Goal: Task Accomplishment & Management: Complete application form

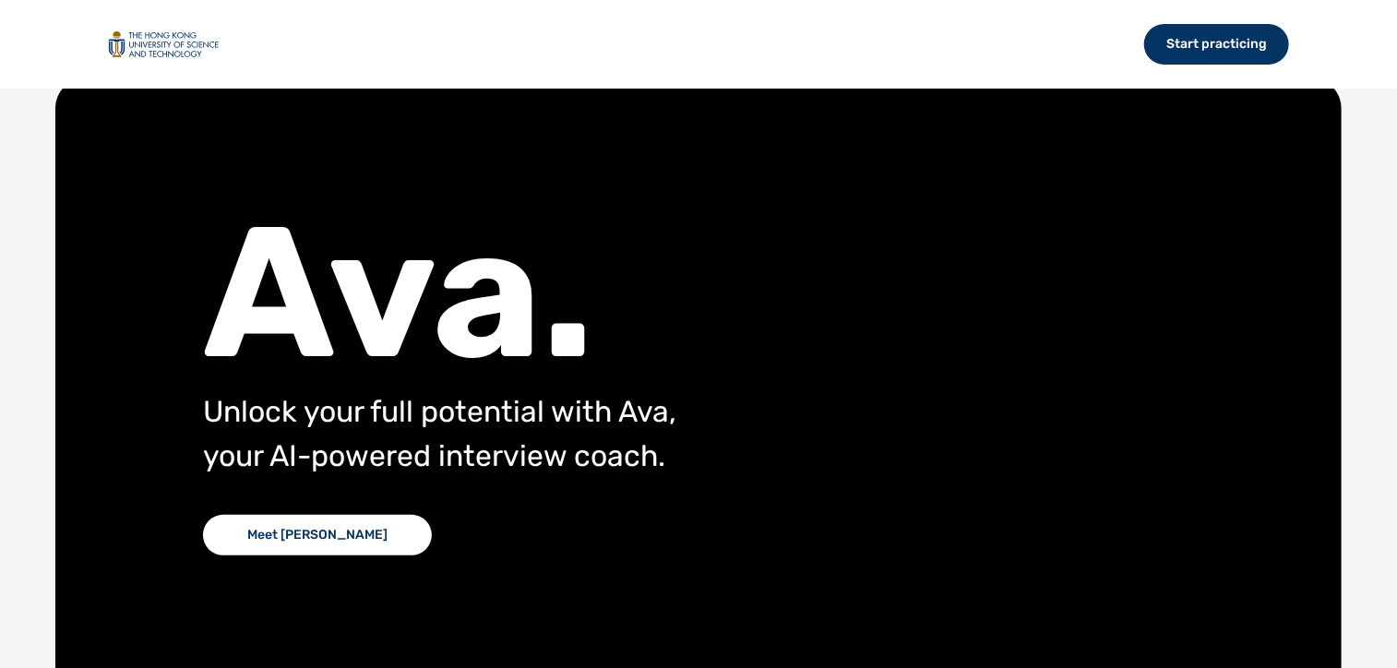
scroll to position [92, 0]
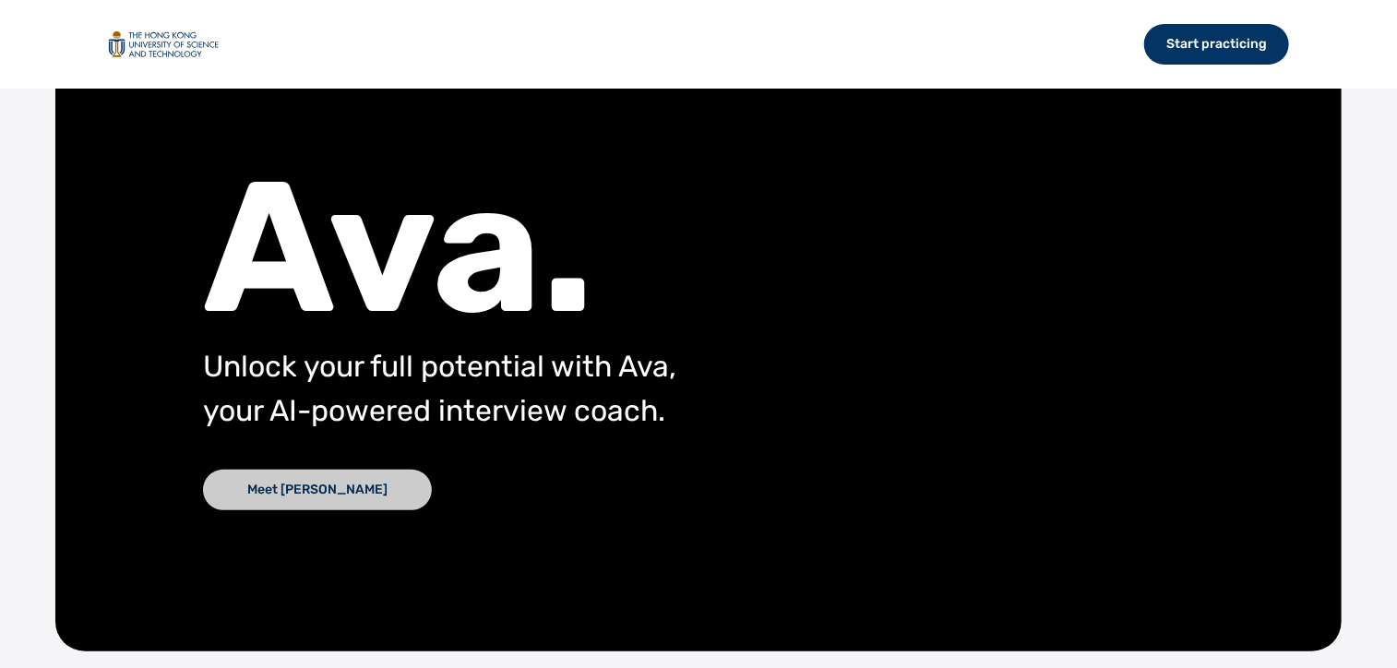
click at [305, 490] on div "Meet [PERSON_NAME]" at bounding box center [317, 490] width 229 height 41
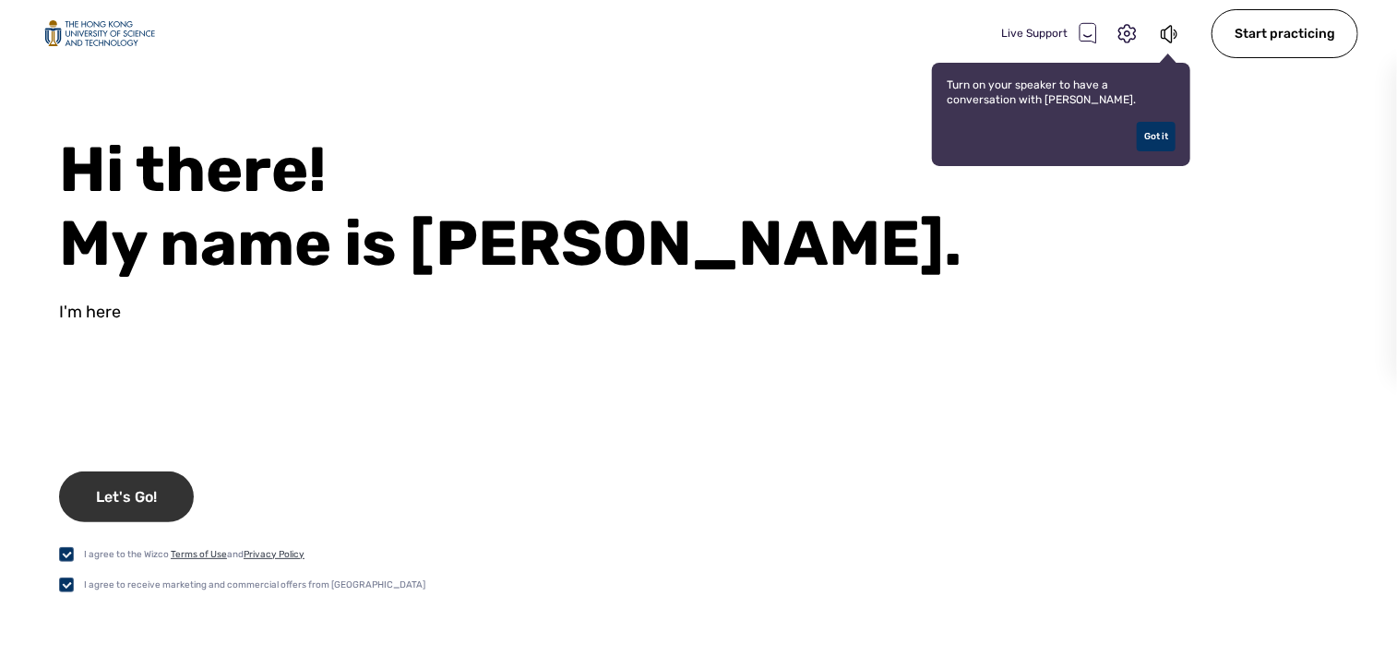
click at [123, 478] on div "Let's Go!" at bounding box center [126, 496] width 135 height 51
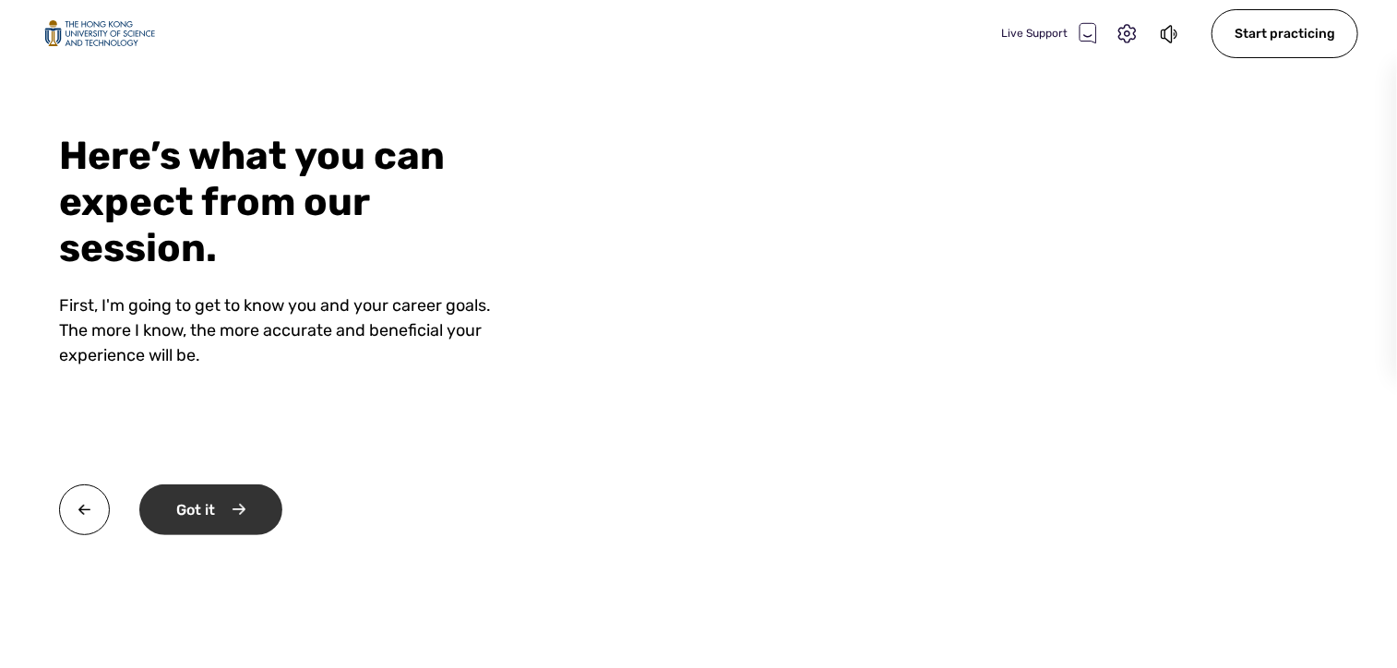
click at [237, 517] on div "Got it" at bounding box center [210, 509] width 143 height 51
click at [237, 504] on div "Okay" at bounding box center [208, 509] width 139 height 51
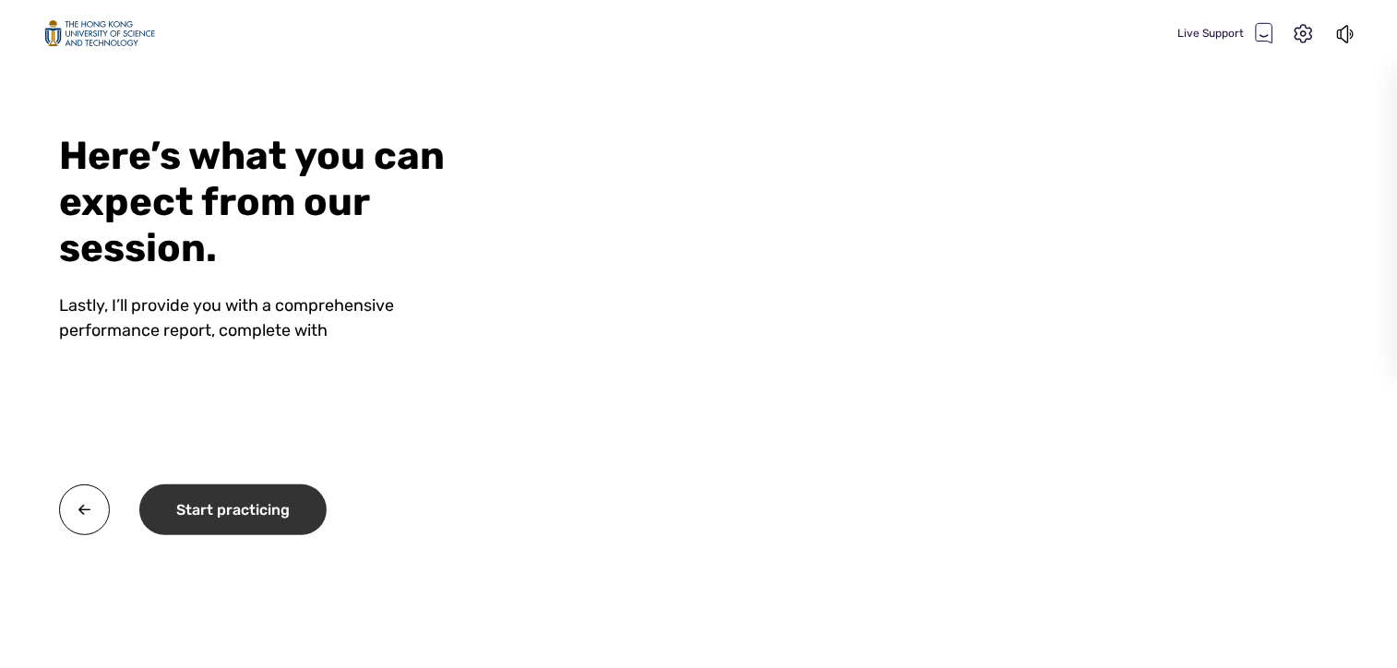
click at [294, 515] on div "Start practicing" at bounding box center [232, 509] width 187 height 51
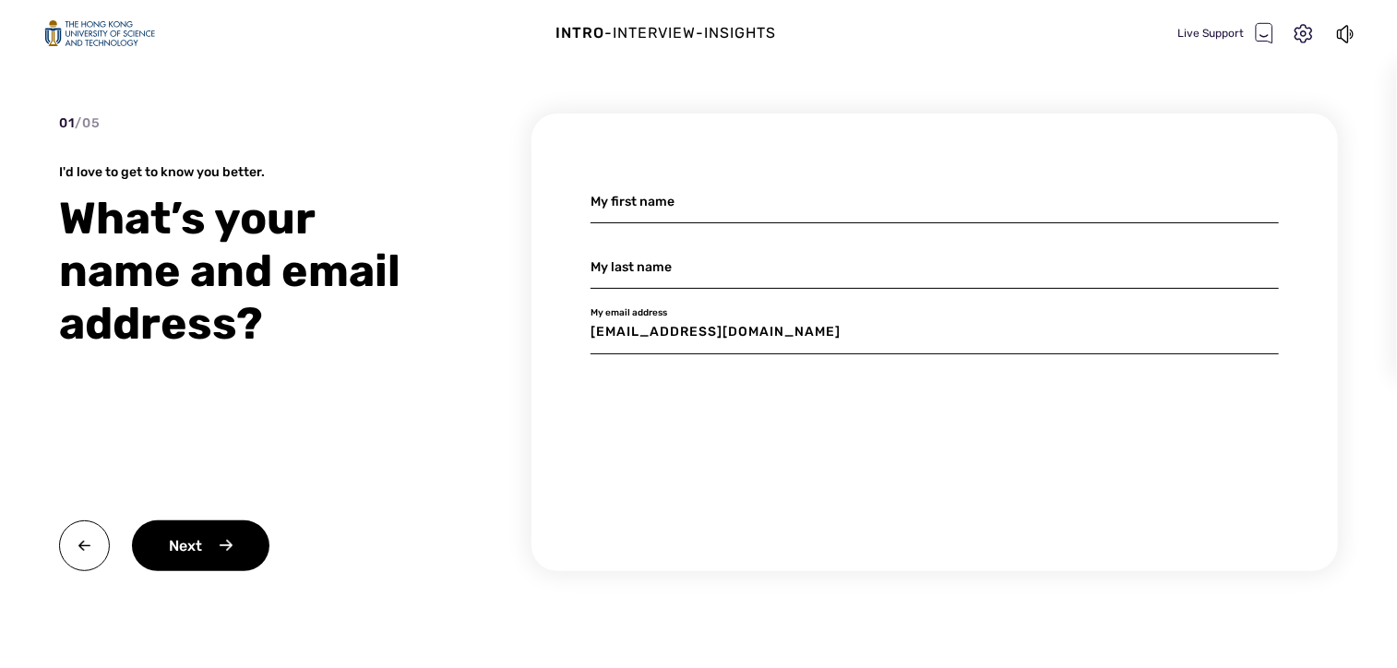
click at [749, 205] on input at bounding box center [934, 201] width 688 height 43
type input "TUOYU"
type input "ZENG"
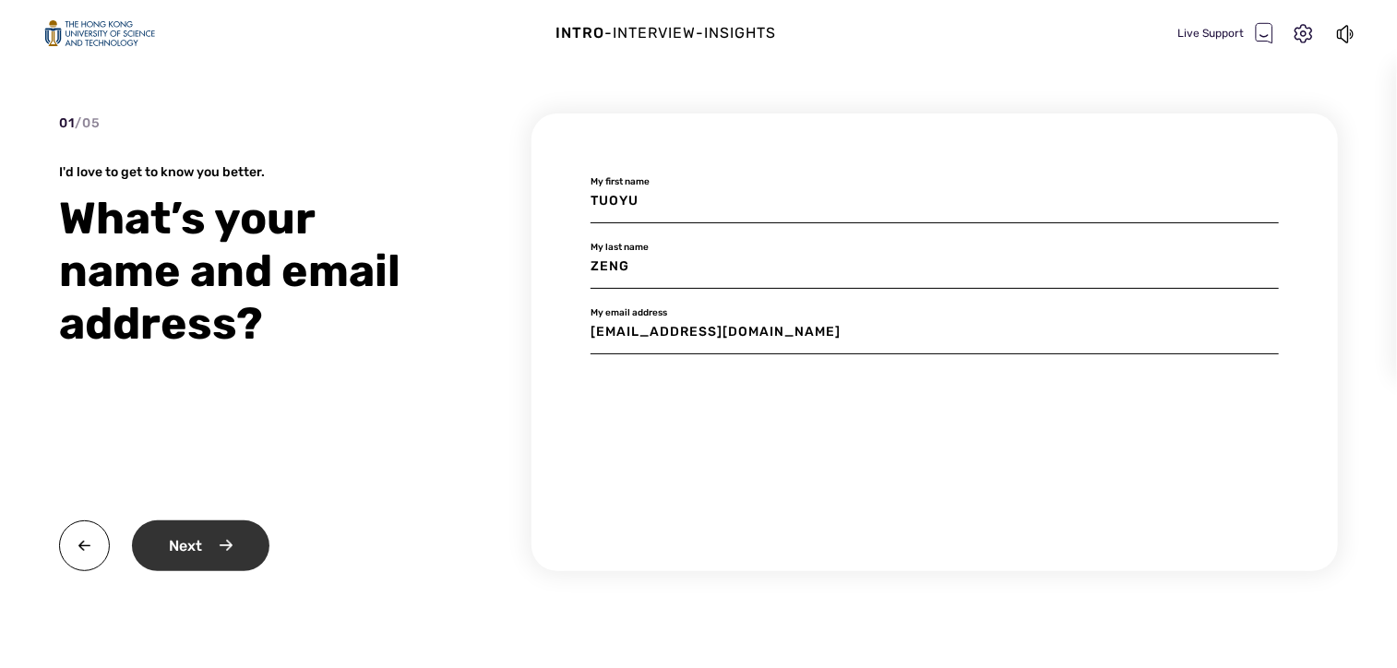
click at [194, 539] on div "Next" at bounding box center [200, 545] width 137 height 51
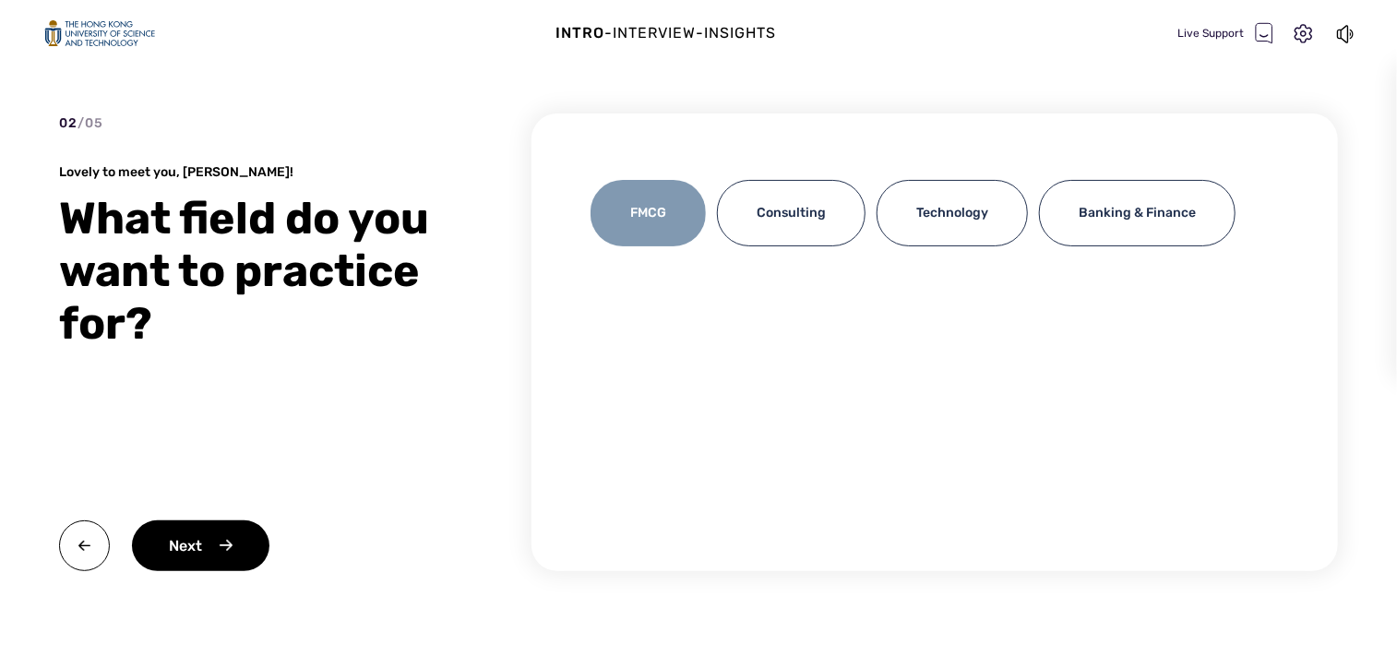
click at [647, 227] on div "FMCG" at bounding box center [647, 213] width 115 height 66
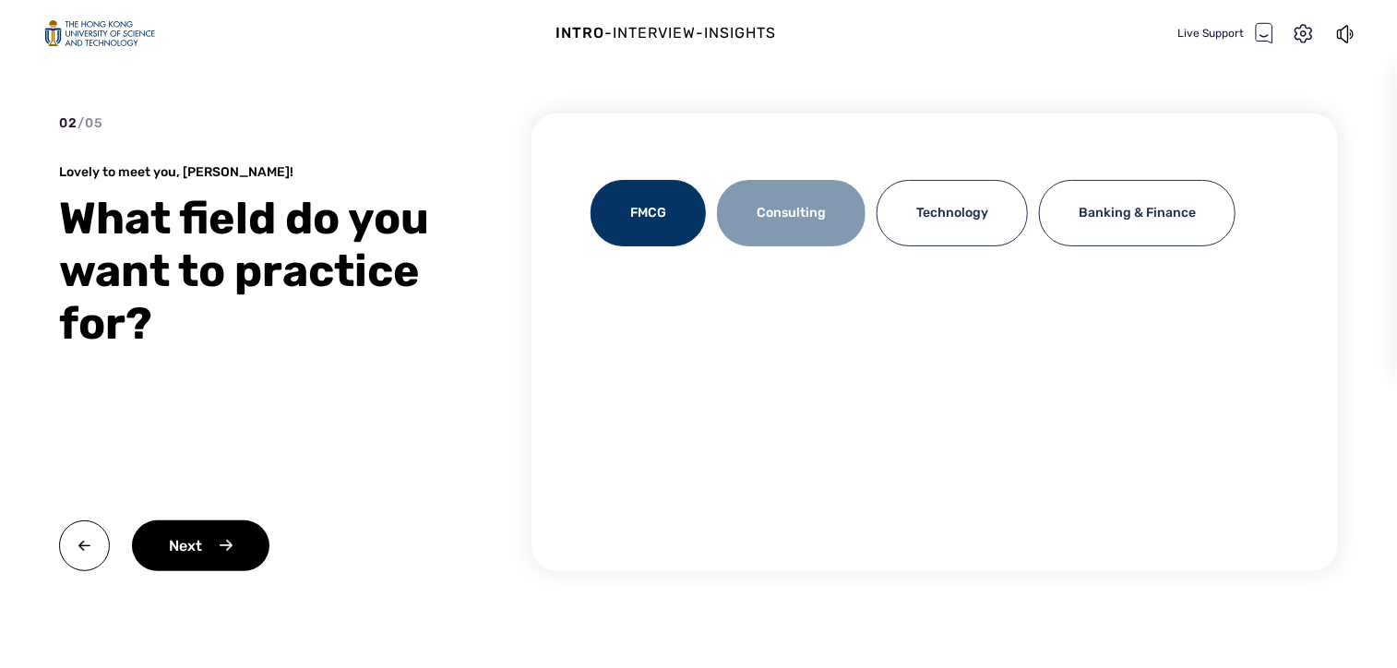
click at [754, 217] on div "Consulting" at bounding box center [791, 213] width 149 height 66
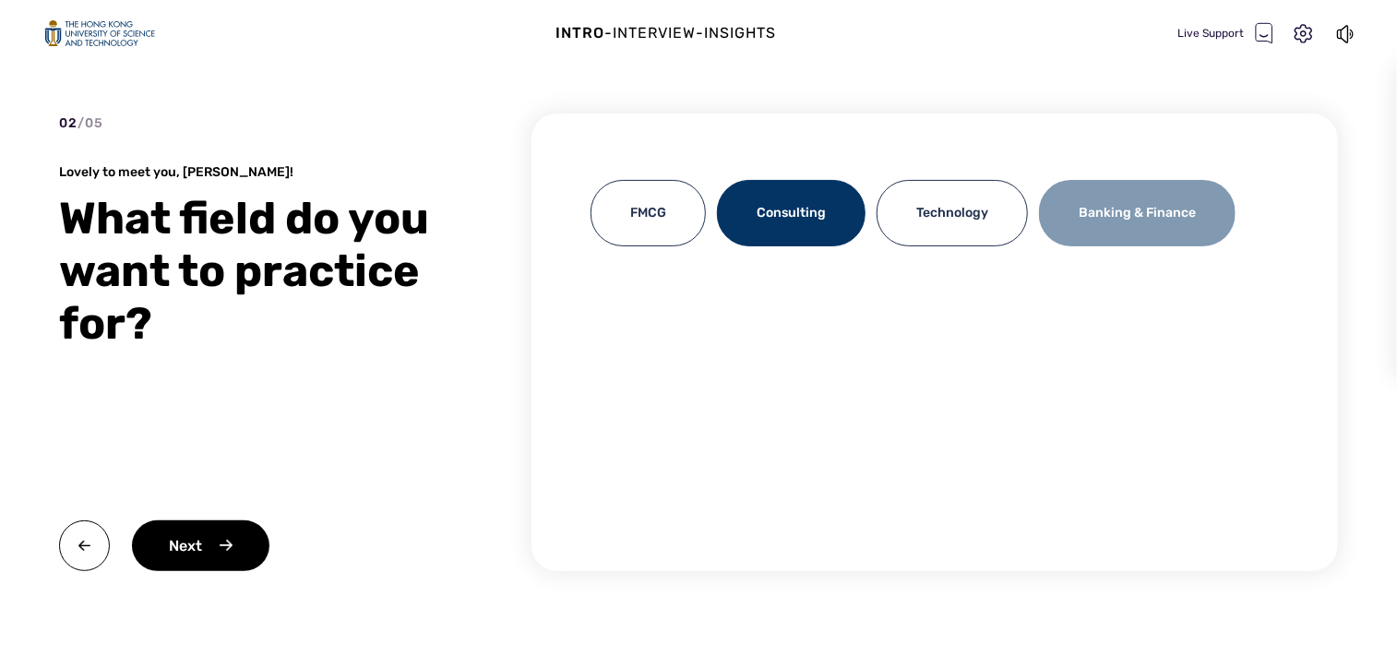
click at [1083, 209] on div "Banking & Finance" at bounding box center [1137, 213] width 196 height 66
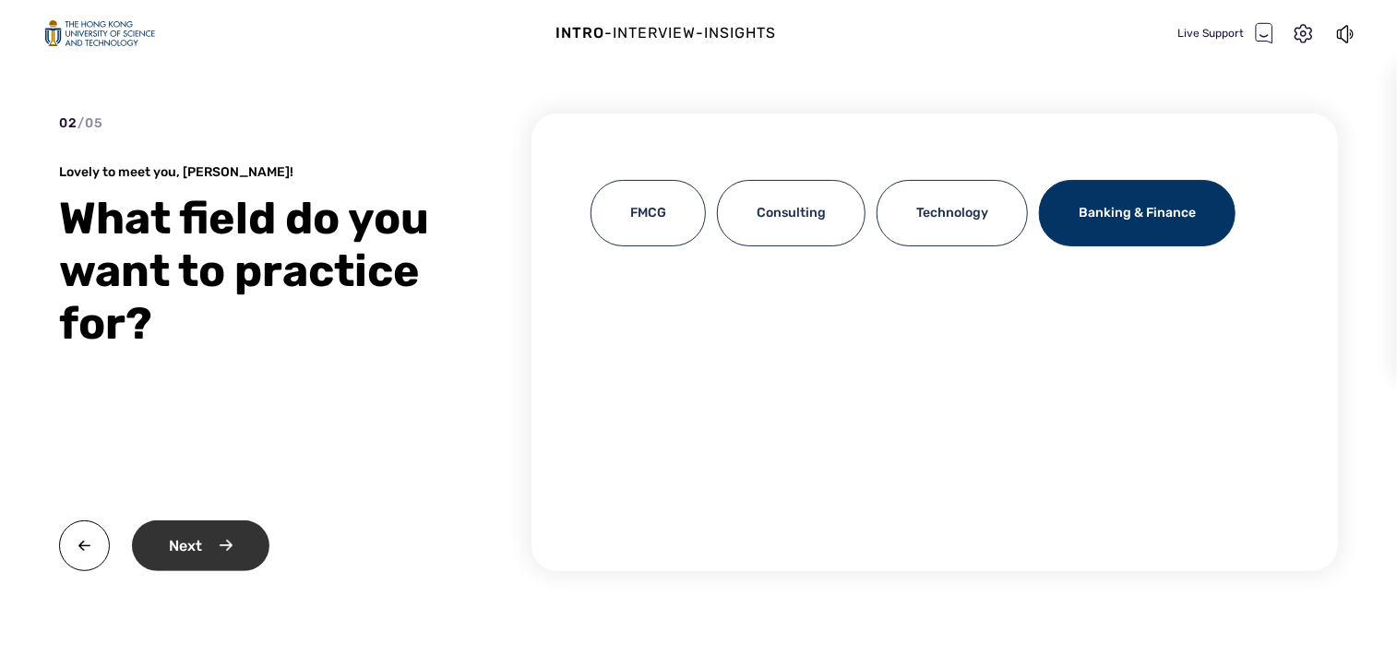
click at [218, 564] on div "Next" at bounding box center [200, 545] width 137 height 51
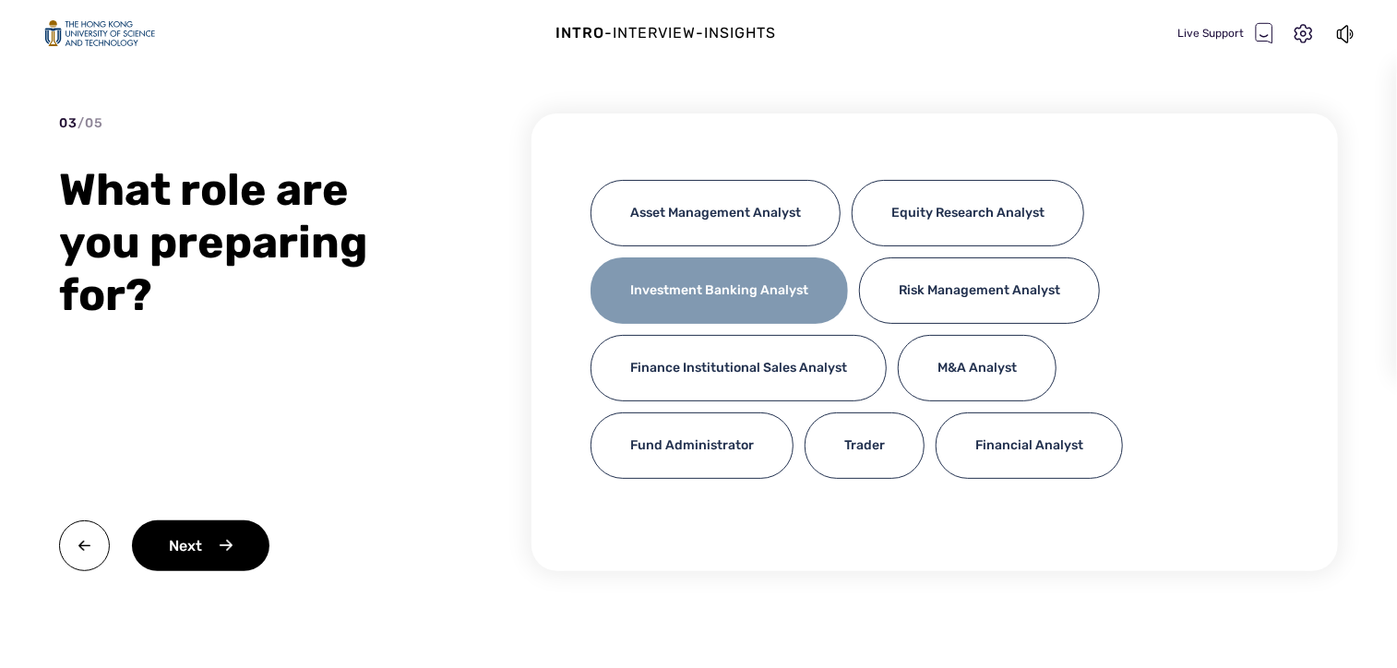
click at [708, 293] on div "Investment Banking Analyst" at bounding box center [718, 290] width 257 height 66
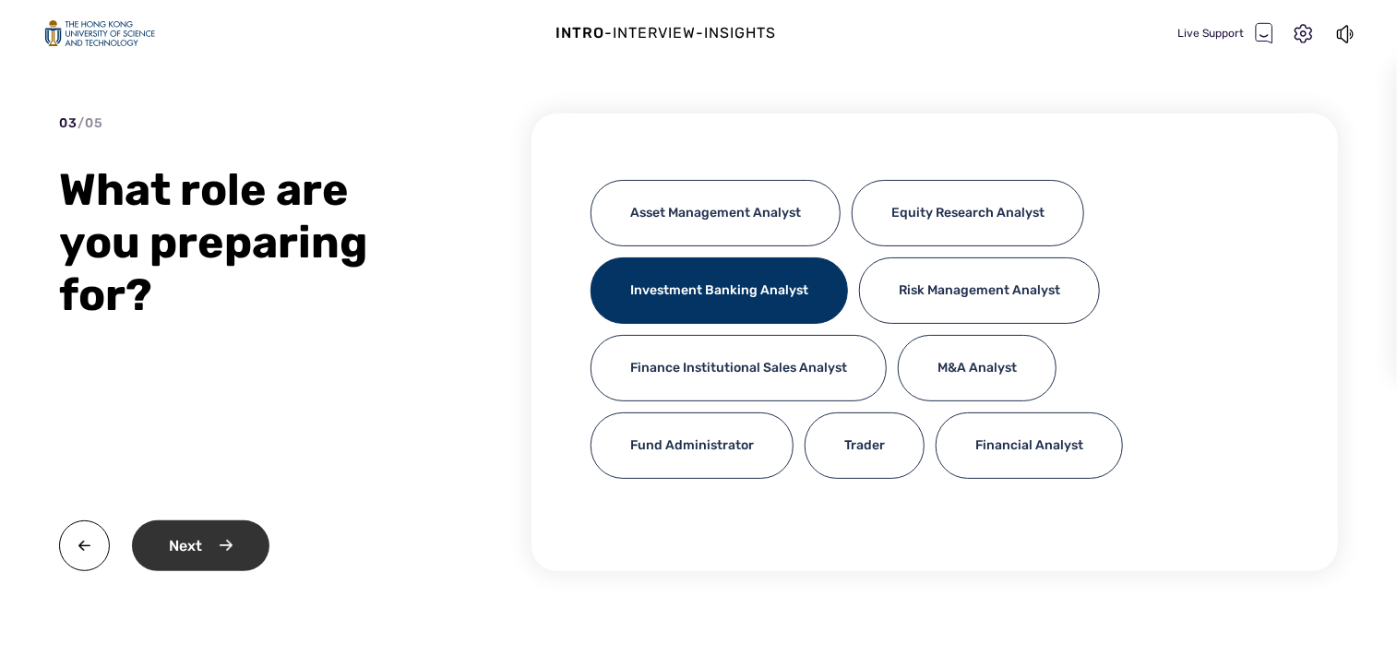
click at [226, 542] on div "Next" at bounding box center [200, 545] width 137 height 51
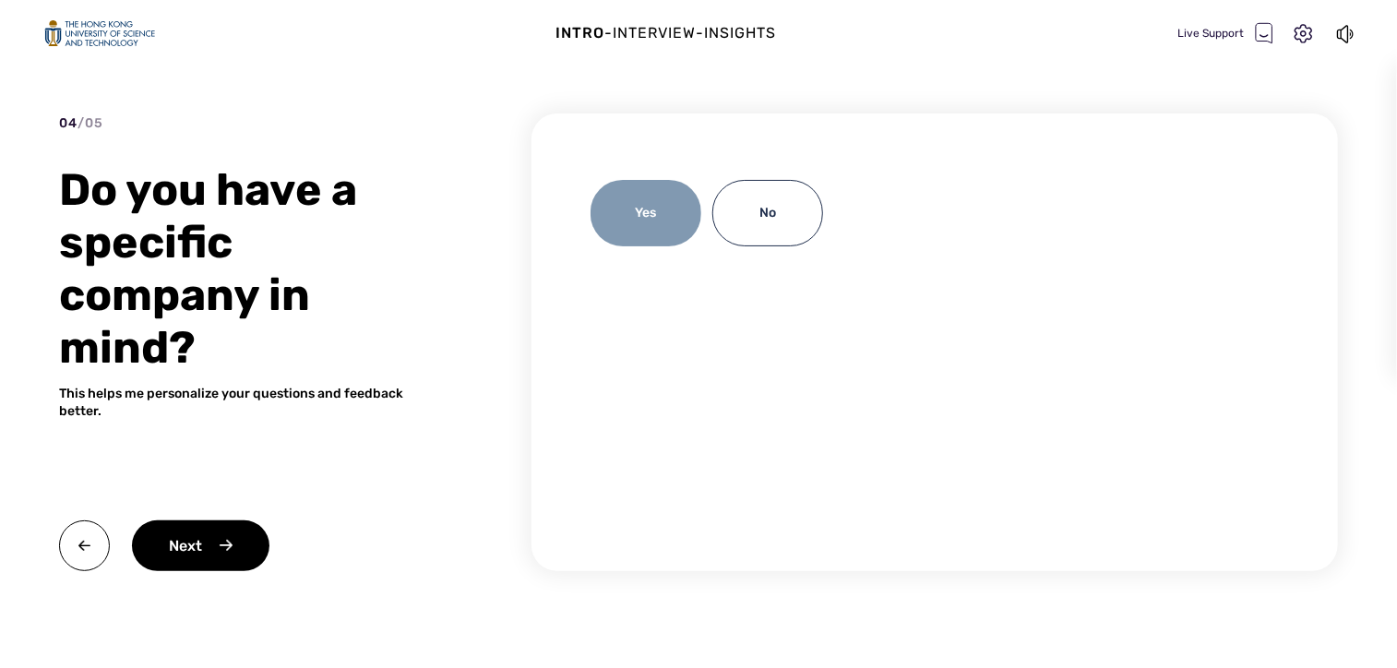
click at [652, 207] on div "Yes" at bounding box center [645, 213] width 111 height 66
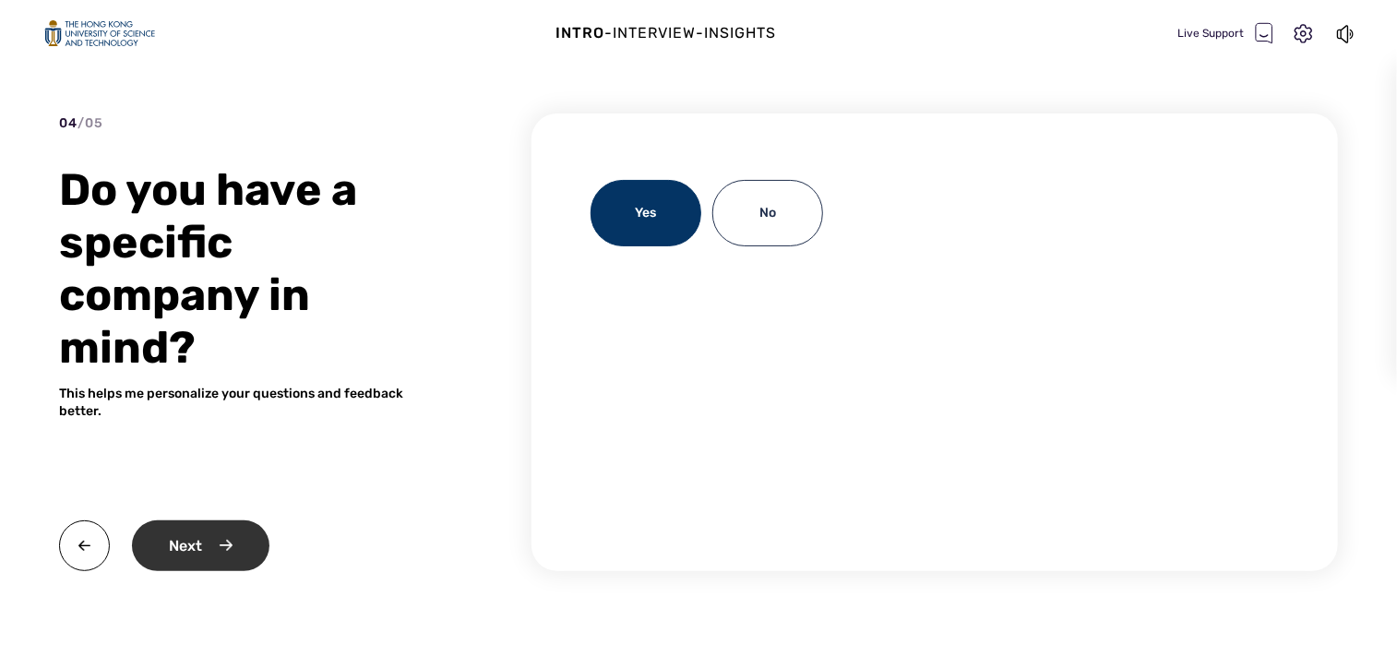
click at [240, 535] on div "Next" at bounding box center [200, 545] width 137 height 51
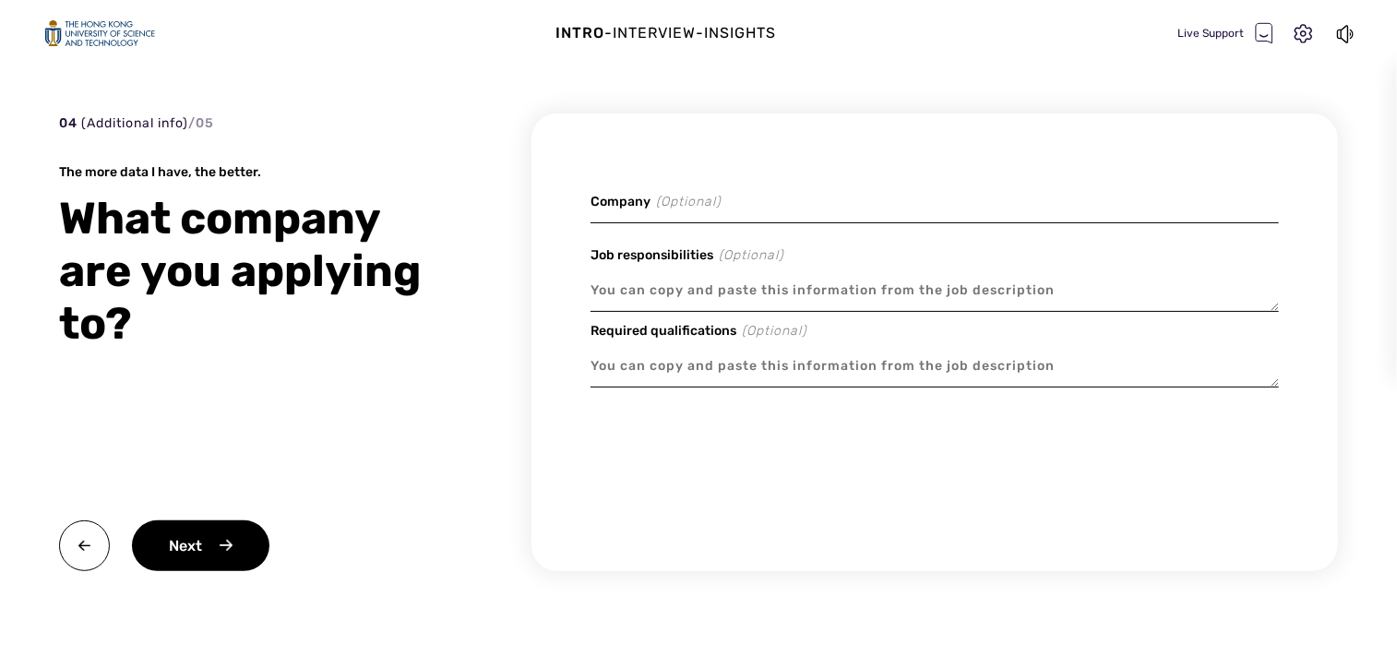
click at [731, 206] on input at bounding box center [934, 201] width 688 height 43
click at [702, 301] on textarea at bounding box center [934, 290] width 688 height 42
click at [81, 541] on img at bounding box center [84, 545] width 51 height 51
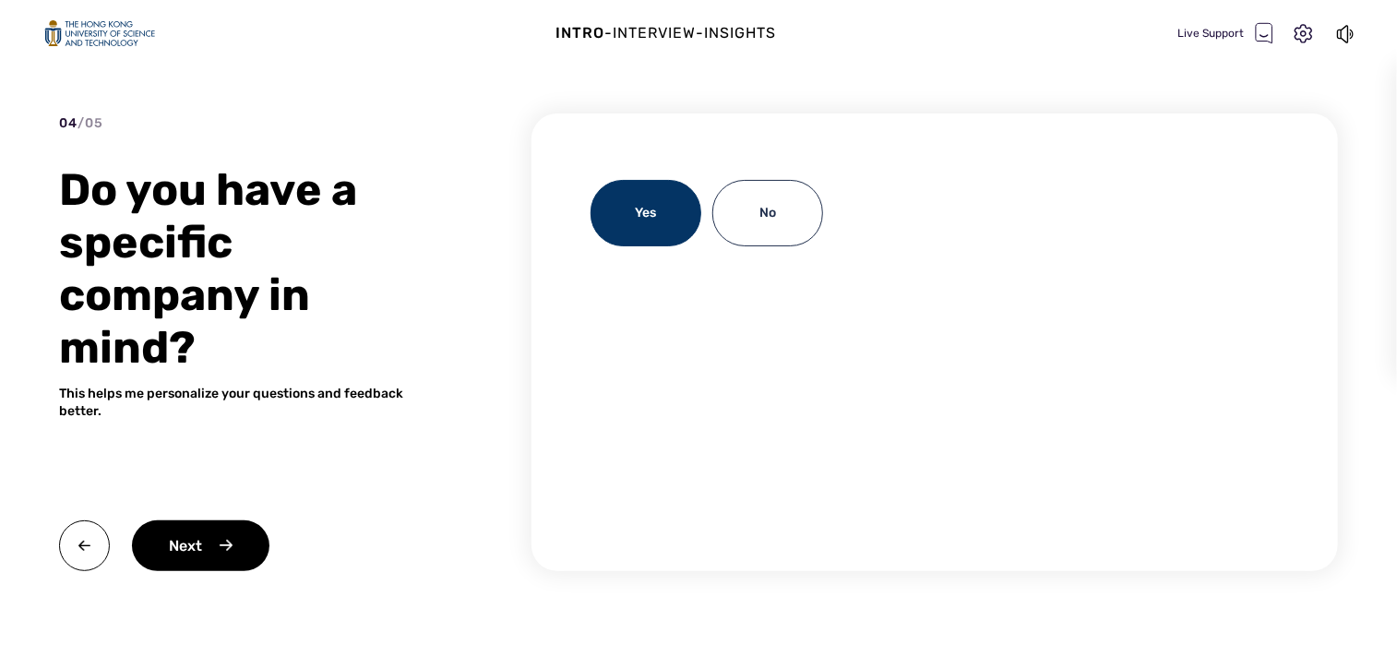
click at [81, 541] on img at bounding box center [84, 545] width 51 height 51
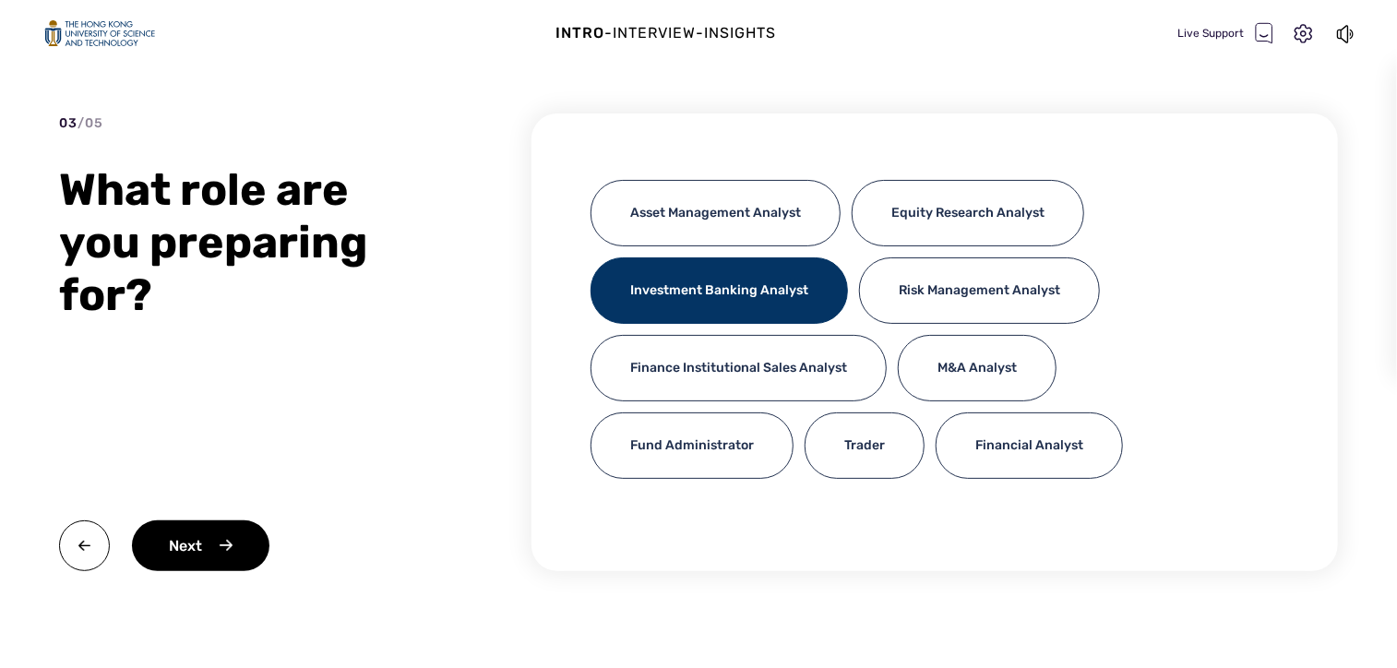
click at [81, 541] on img at bounding box center [84, 545] width 51 height 51
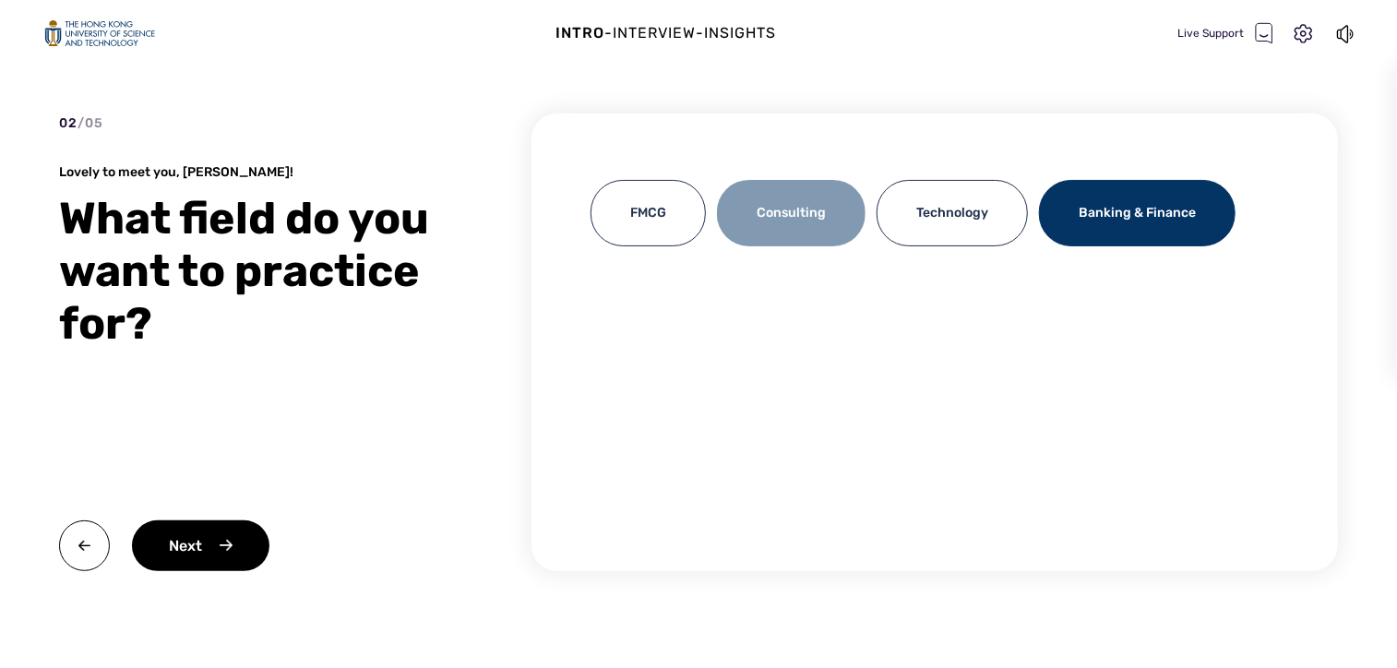
click at [816, 217] on div "Consulting" at bounding box center [791, 213] width 149 height 66
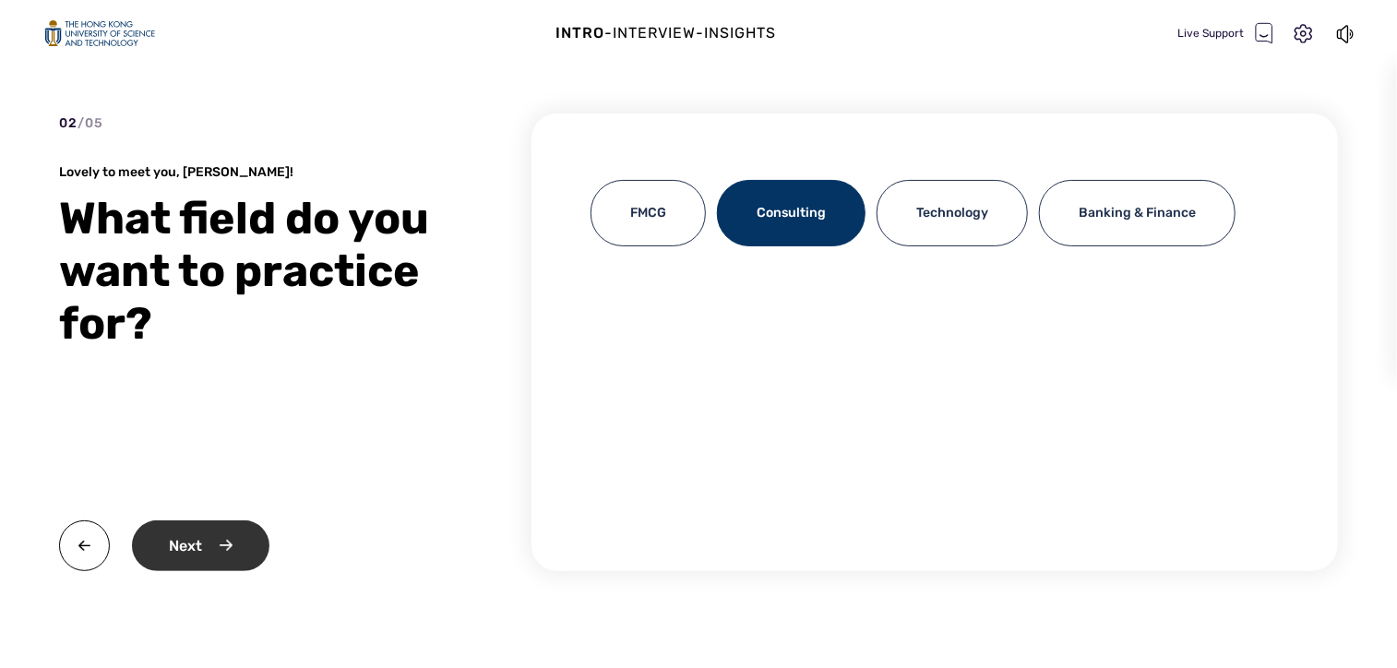
click at [219, 538] on div "Next" at bounding box center [200, 545] width 137 height 51
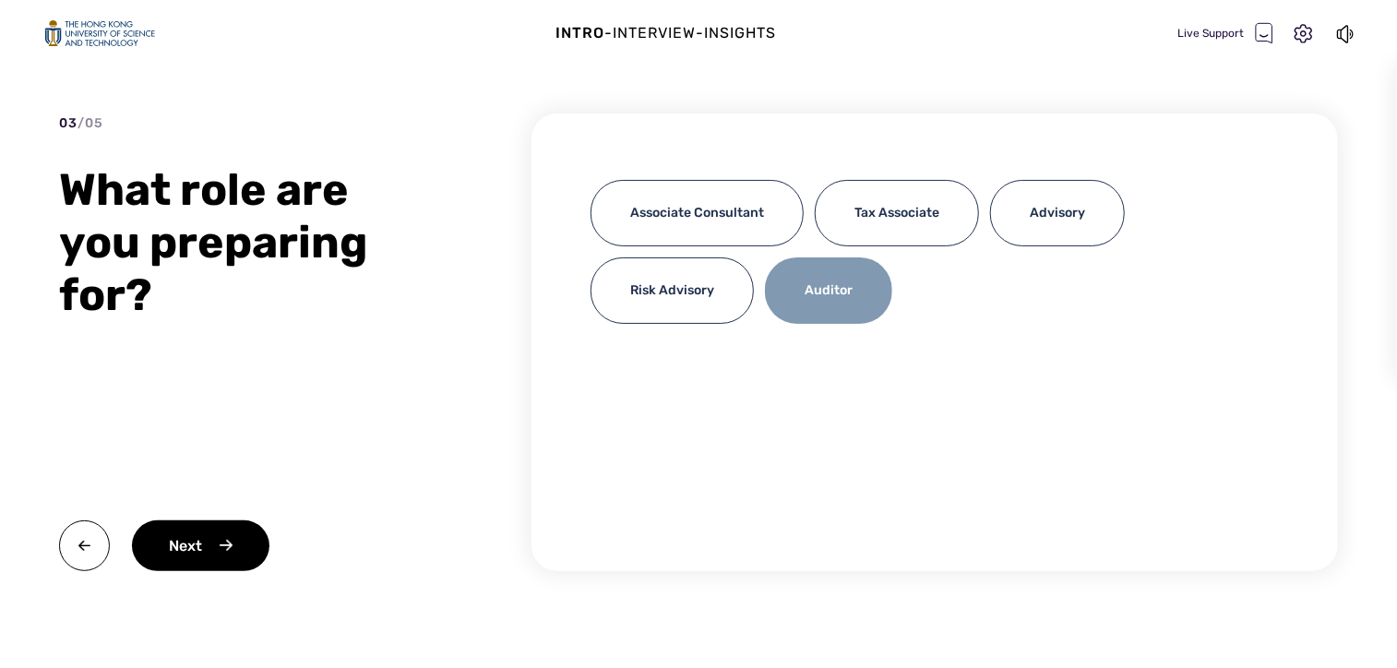
click at [809, 294] on div "Auditor" at bounding box center [828, 290] width 127 height 66
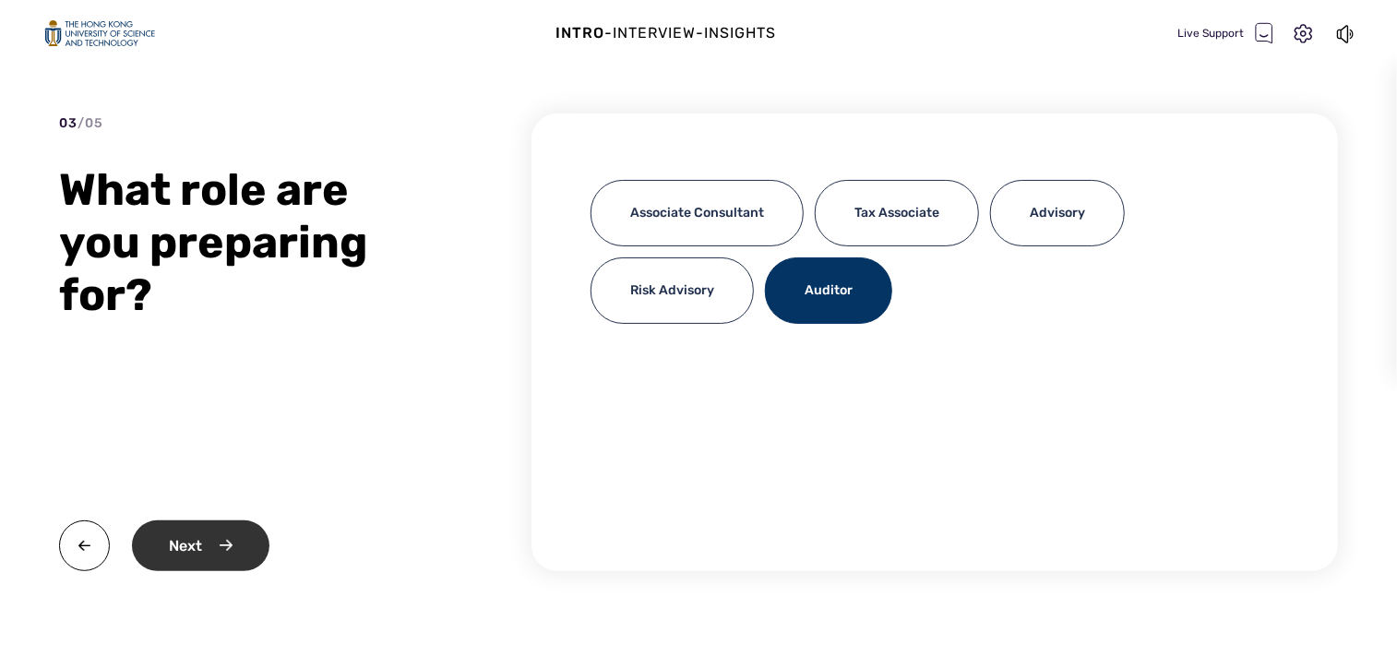
click at [198, 564] on div "Next" at bounding box center [200, 545] width 137 height 51
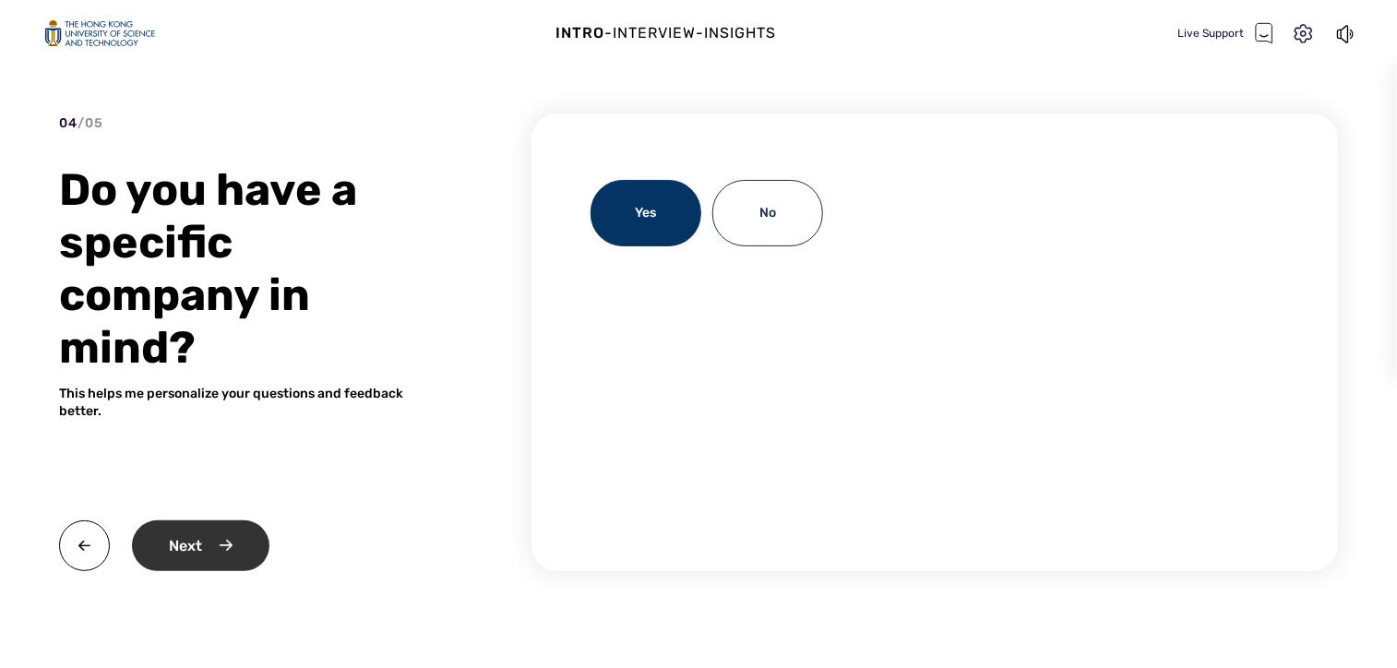
click at [206, 542] on div "Next" at bounding box center [200, 545] width 137 height 51
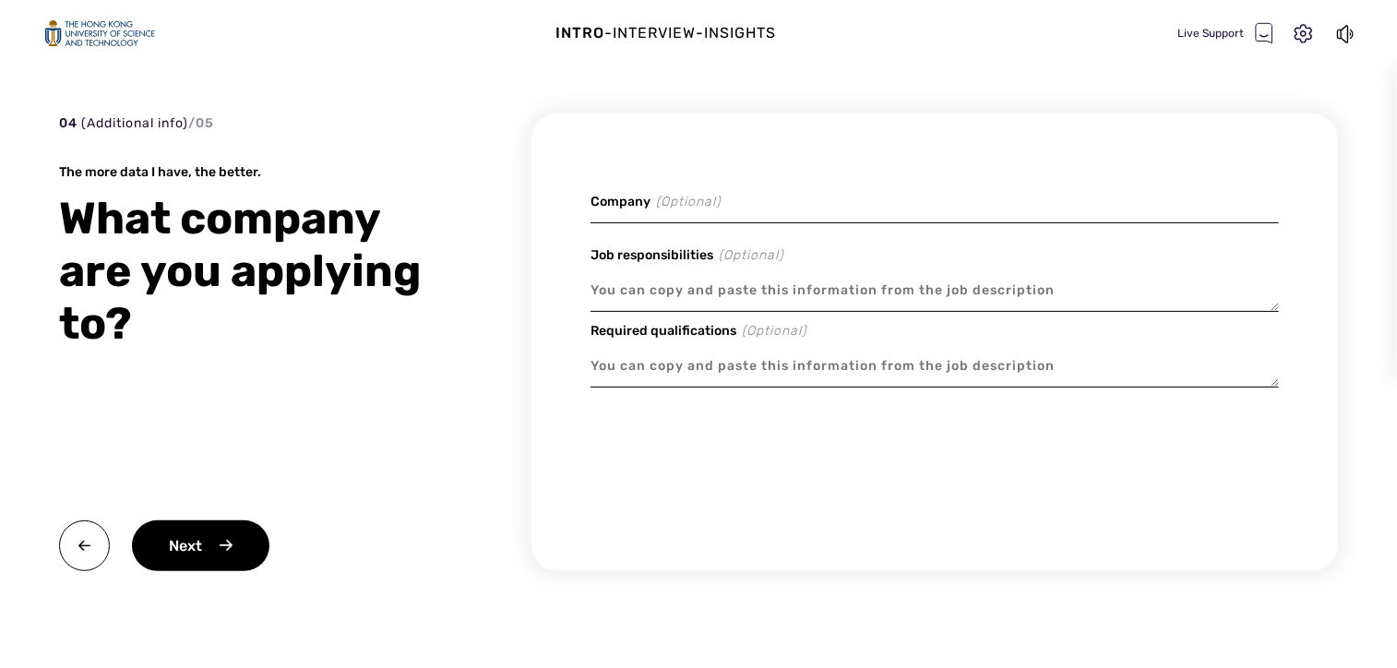
click at [742, 206] on input at bounding box center [934, 201] width 688 height 43
type textarea "x"
type input "D"
type textarea "x"
type input "De"
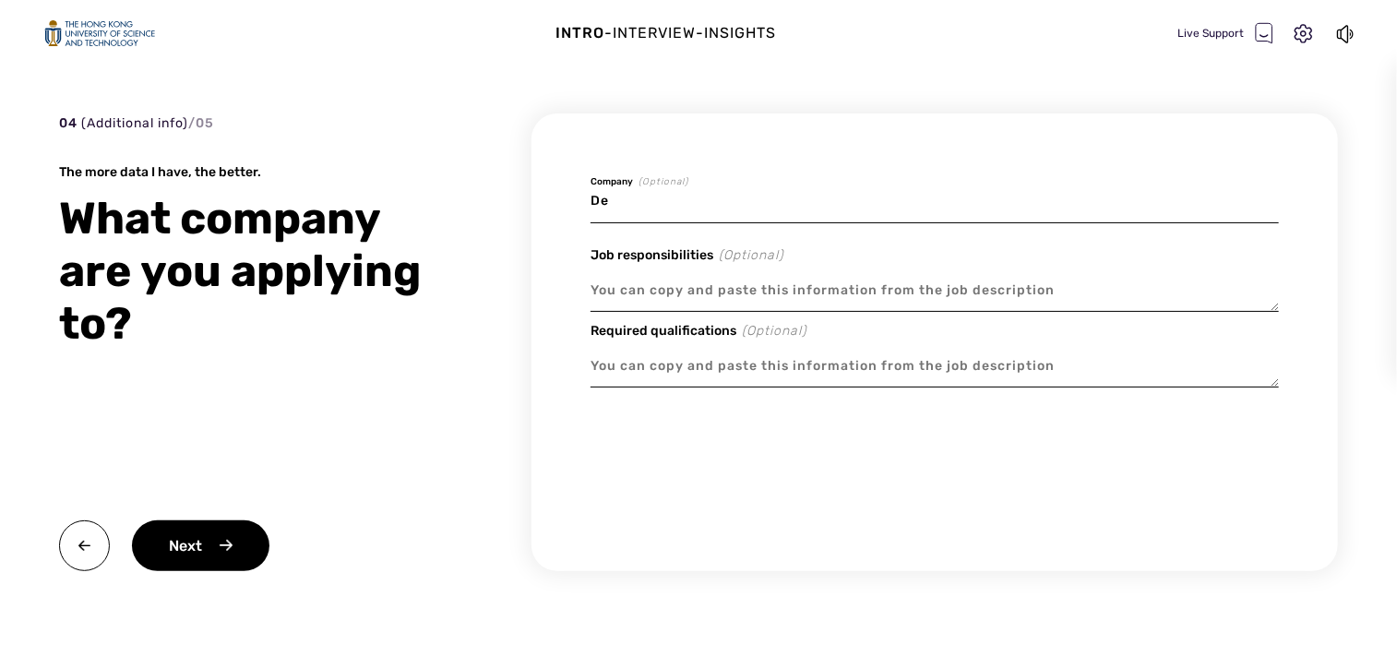
type textarea "x"
type input "Del"
type textarea "x"
type input "De"
type textarea "x"
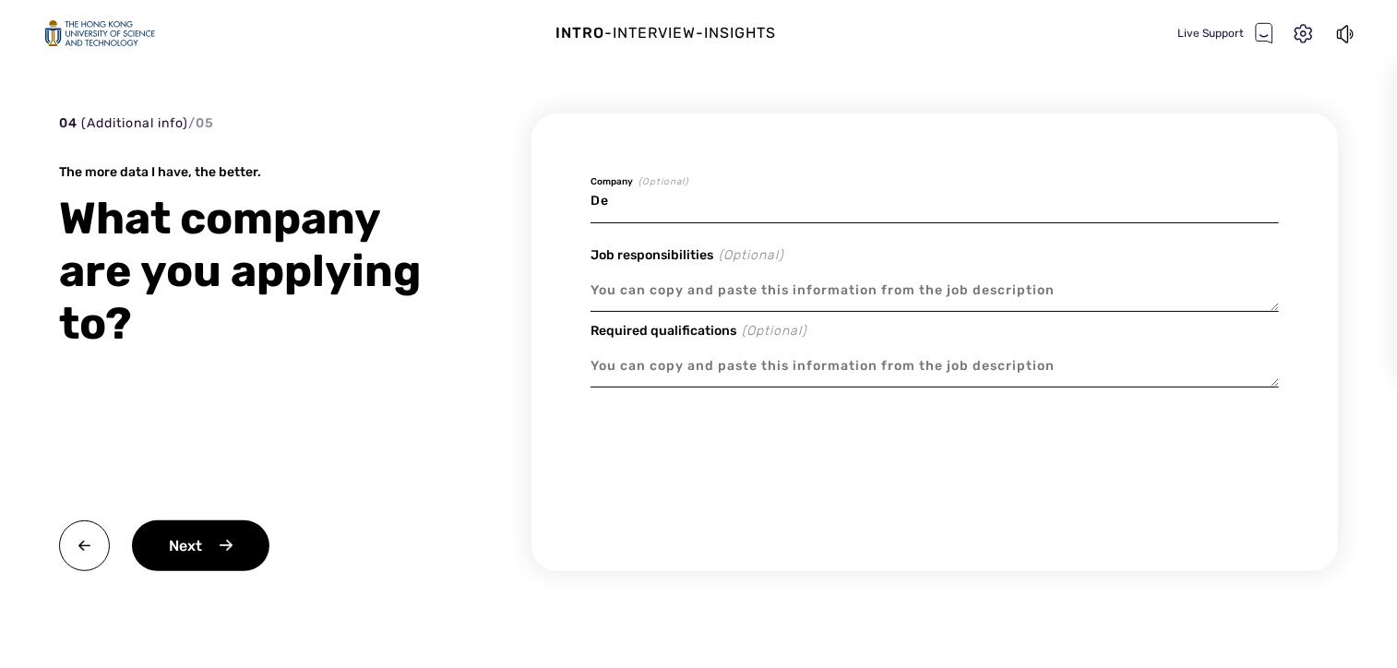
type input "D"
type textarea "x"
type input "D"
type textarea "x"
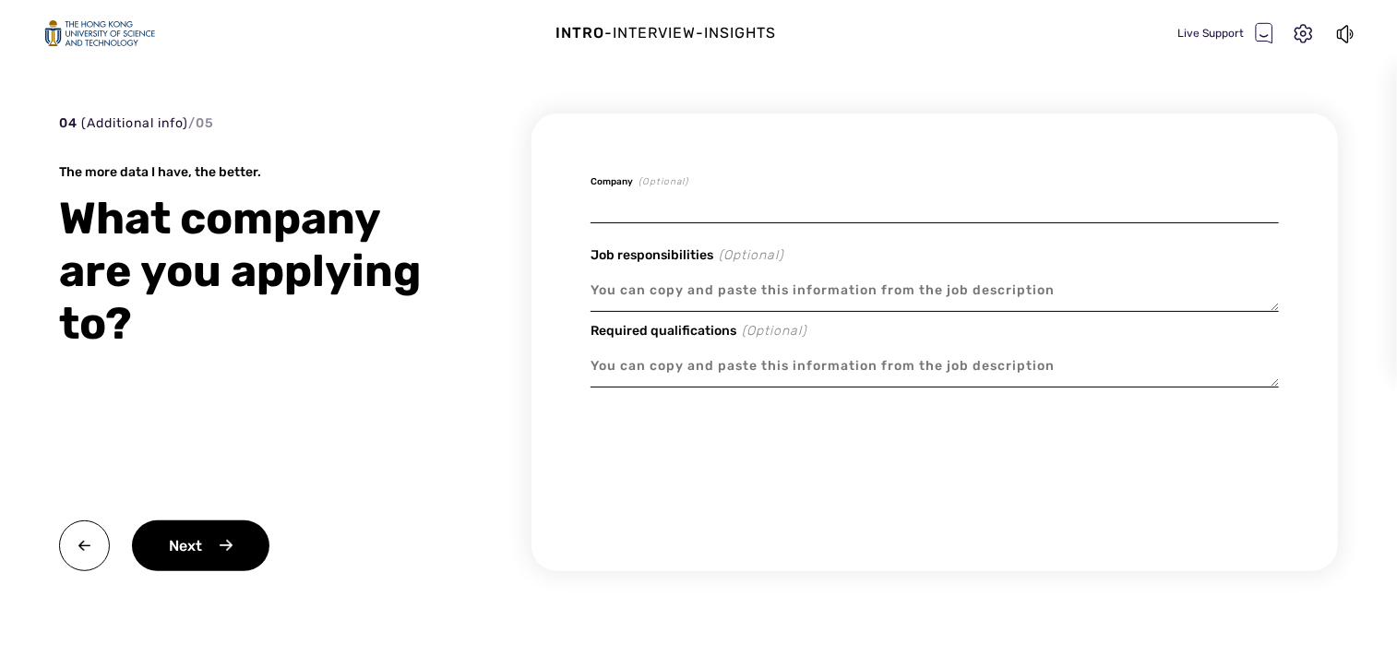
type textarea "x"
type input "D"
type textarea "x"
type input "De"
type textarea "x"
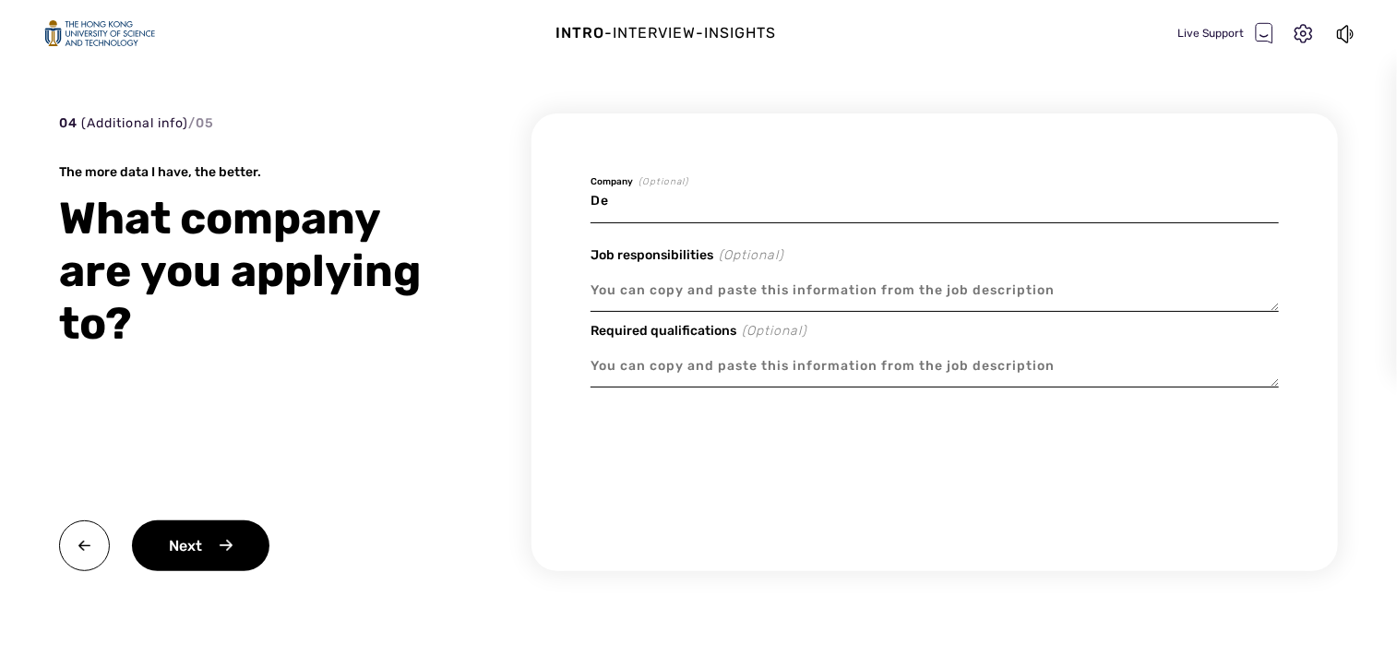
type input "Del"
type textarea "x"
type input "Delo"
type textarea "x"
type input "Deloo"
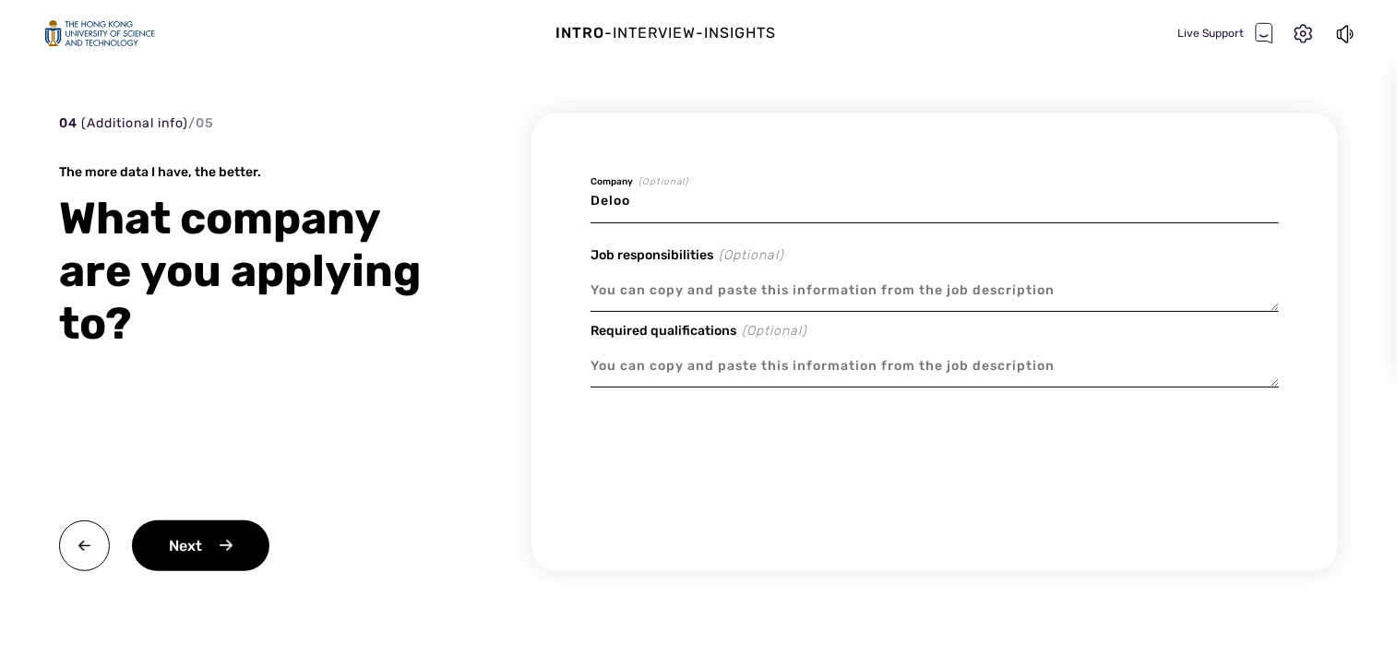
type textarea "x"
type input "Delo"
type textarea "x"
type input "Delot"
type textarea "x"
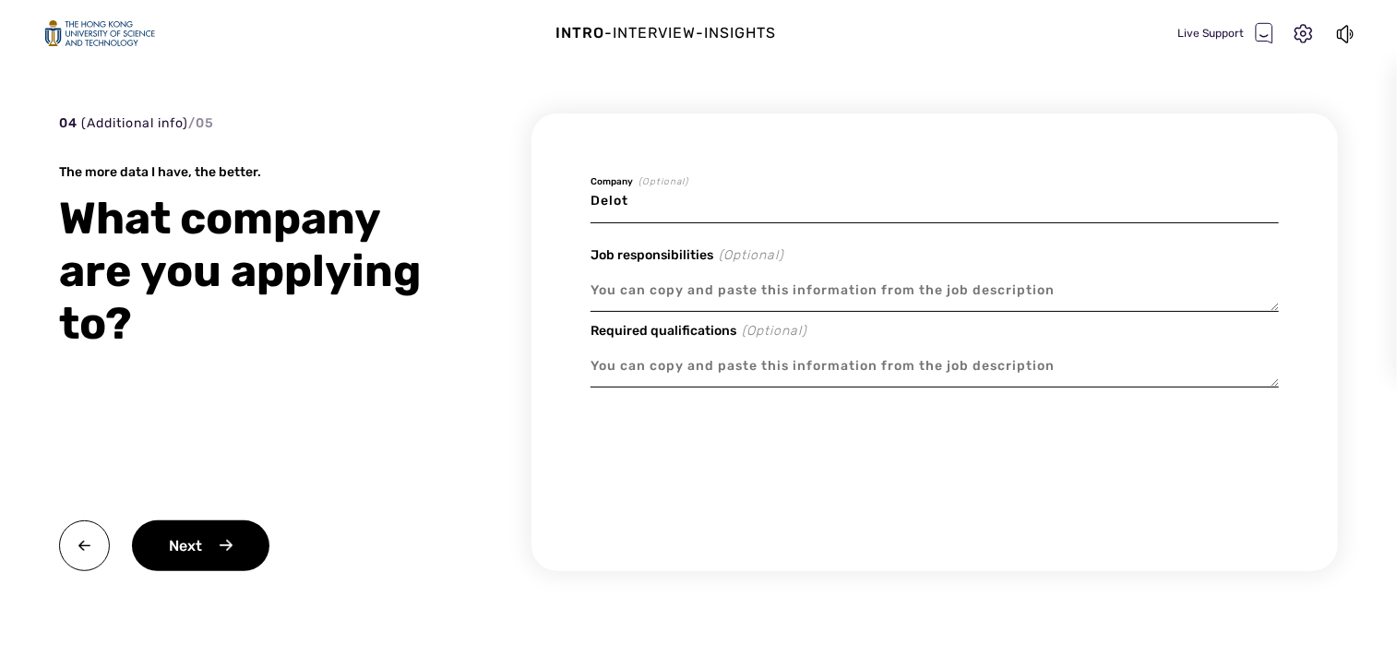
type input "[PERSON_NAME]"
type textarea "x"
type input "Delotte"
type textarea "x"
type input "[PERSON_NAME]"
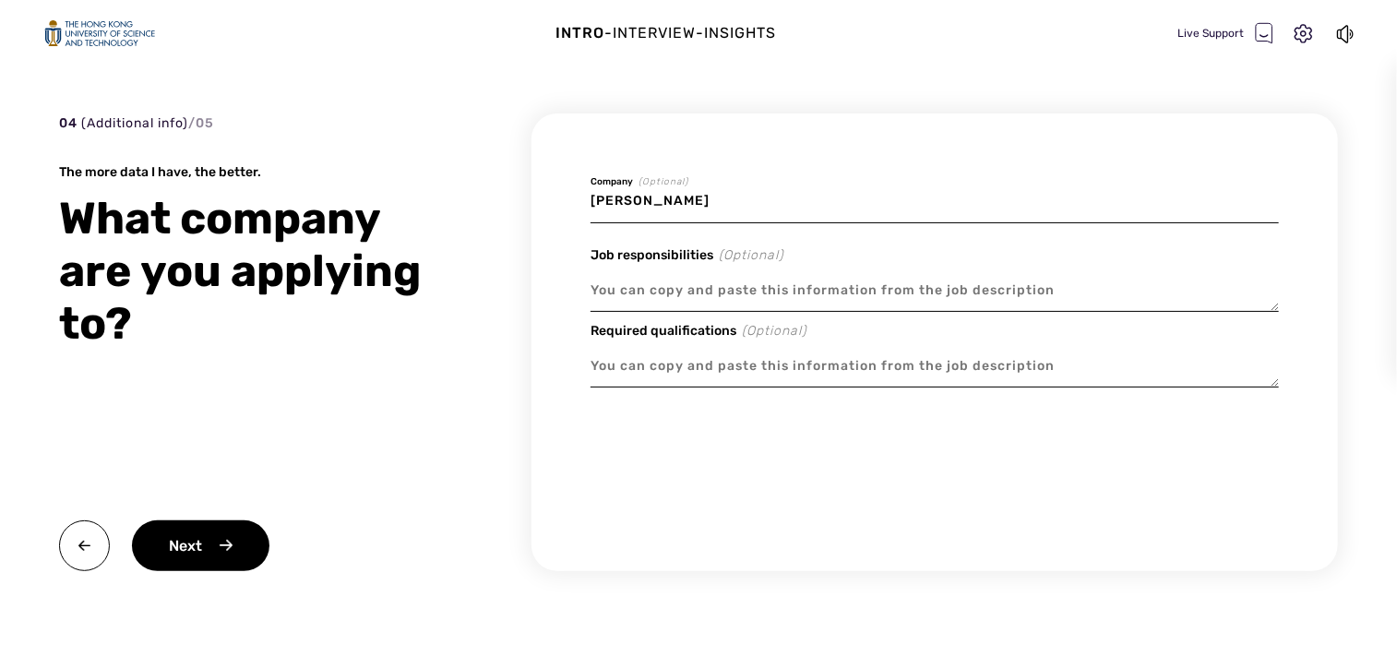
type textarea "x"
type input "Delot"
type textarea "x"
type input "Delo"
type textarea "x"
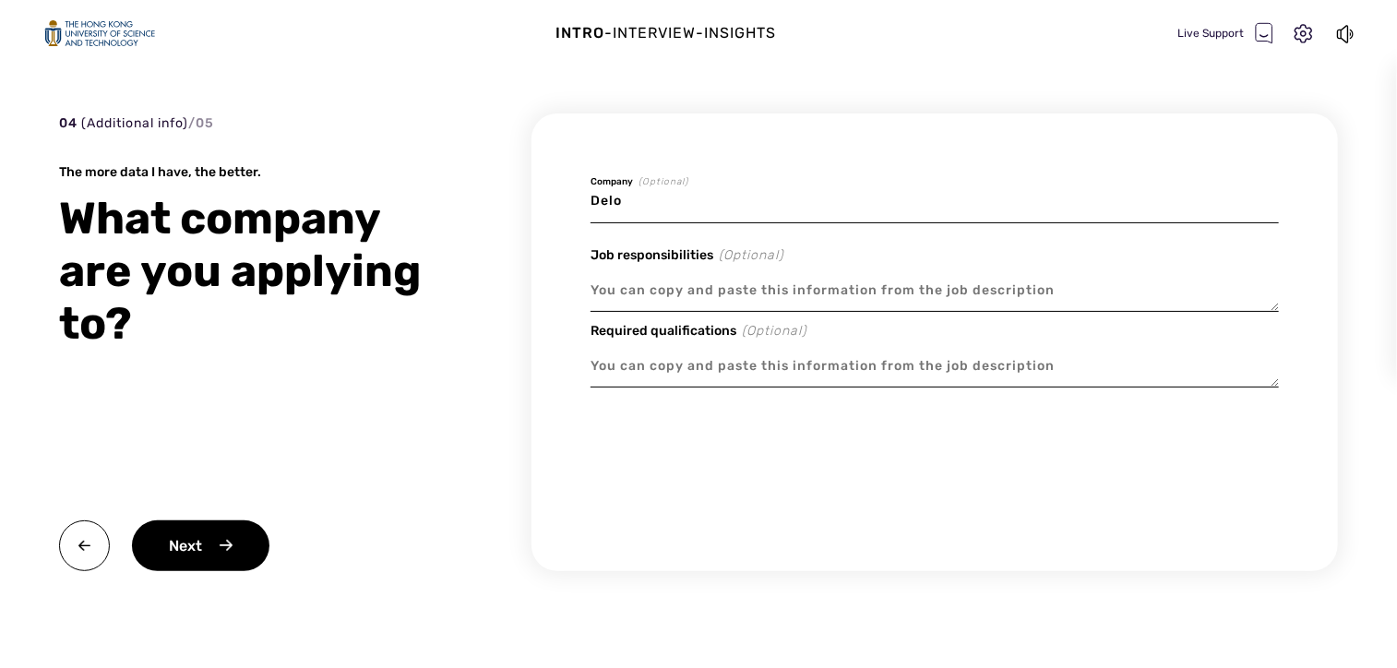
type input "Deloi"
type textarea "x"
type input "Deloit"
type textarea "x"
type input "Deloite"
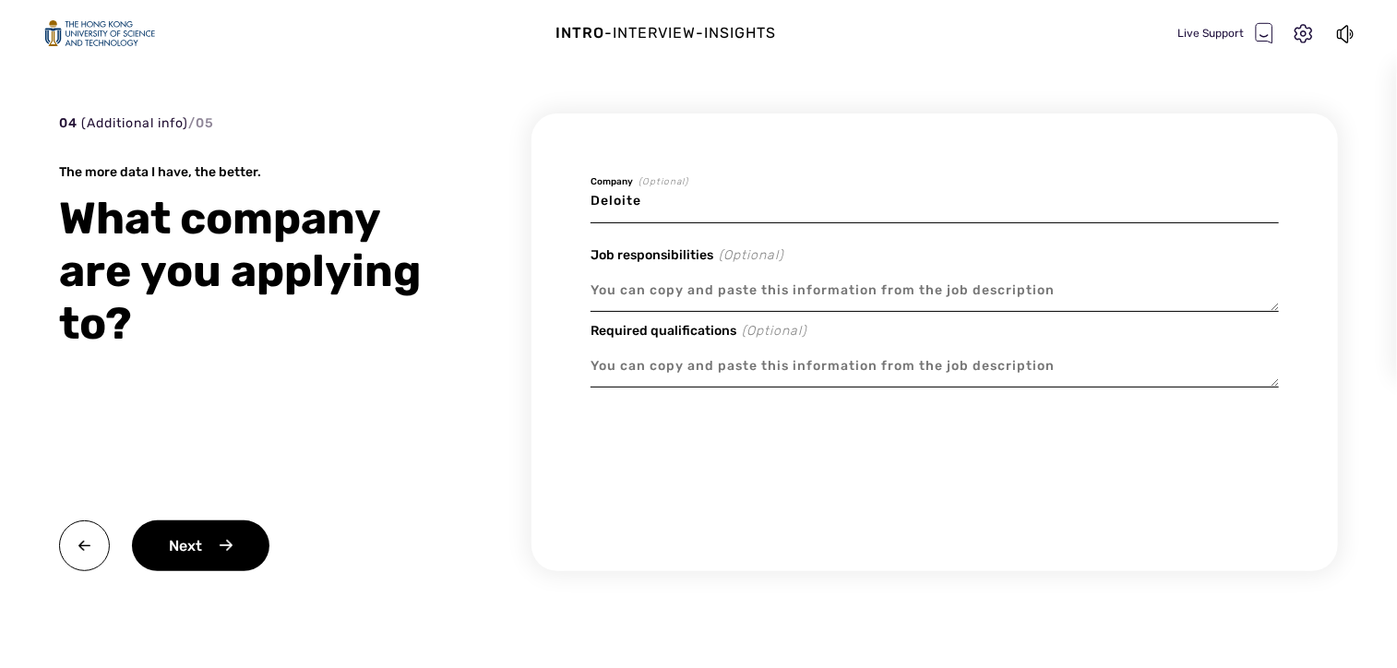
type textarea "x"
type input "Deloitee"
click at [708, 283] on textarea at bounding box center [934, 290] width 688 height 42
click at [869, 293] on textarea at bounding box center [934, 290] width 688 height 42
paste textarea "General Audit - Audit & Assurance - HK"
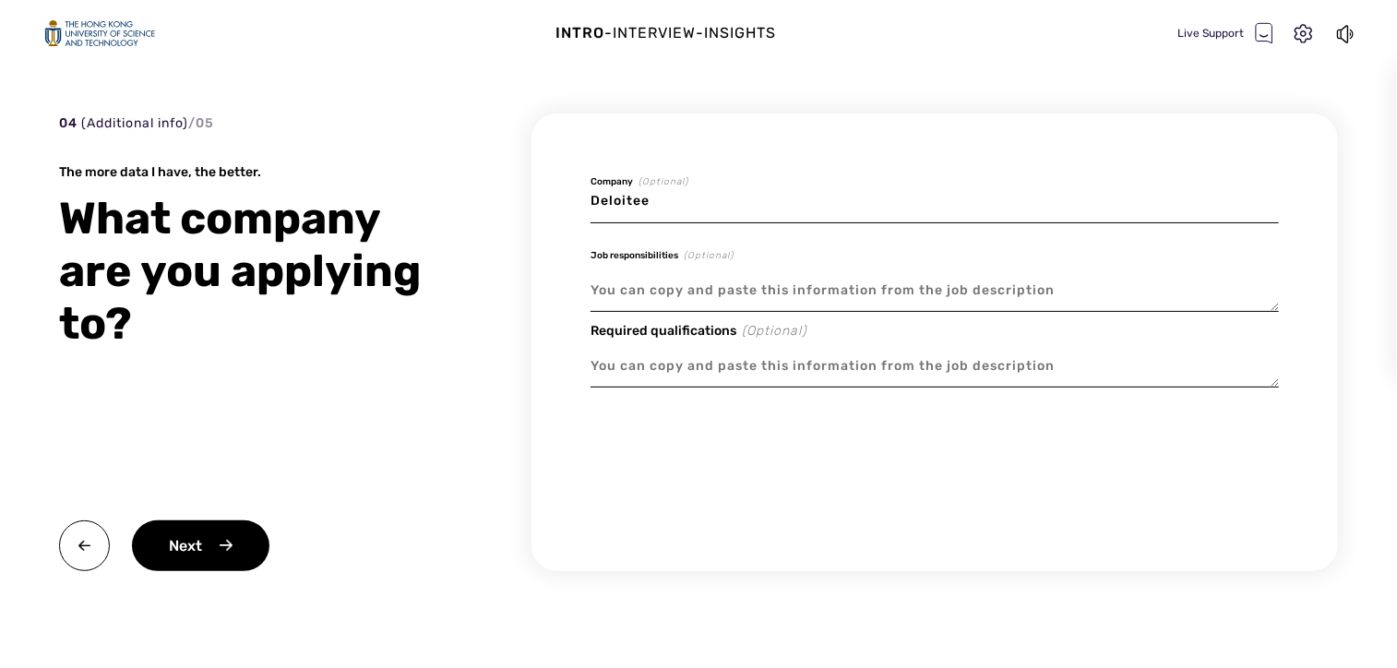
type textarea "x"
type textarea "General Audit - Audit & Assurance - HK"
drag, startPoint x: 583, startPoint y: 330, endPoint x: 599, endPoint y: 330, distance: 15.7
click at [599, 330] on div "Deloitee Company (Optional) Job responsibilities (Optional) General Audit - Aud…" at bounding box center [934, 342] width 806 height 458
click at [769, 362] on textarea at bounding box center [934, 366] width 688 height 42
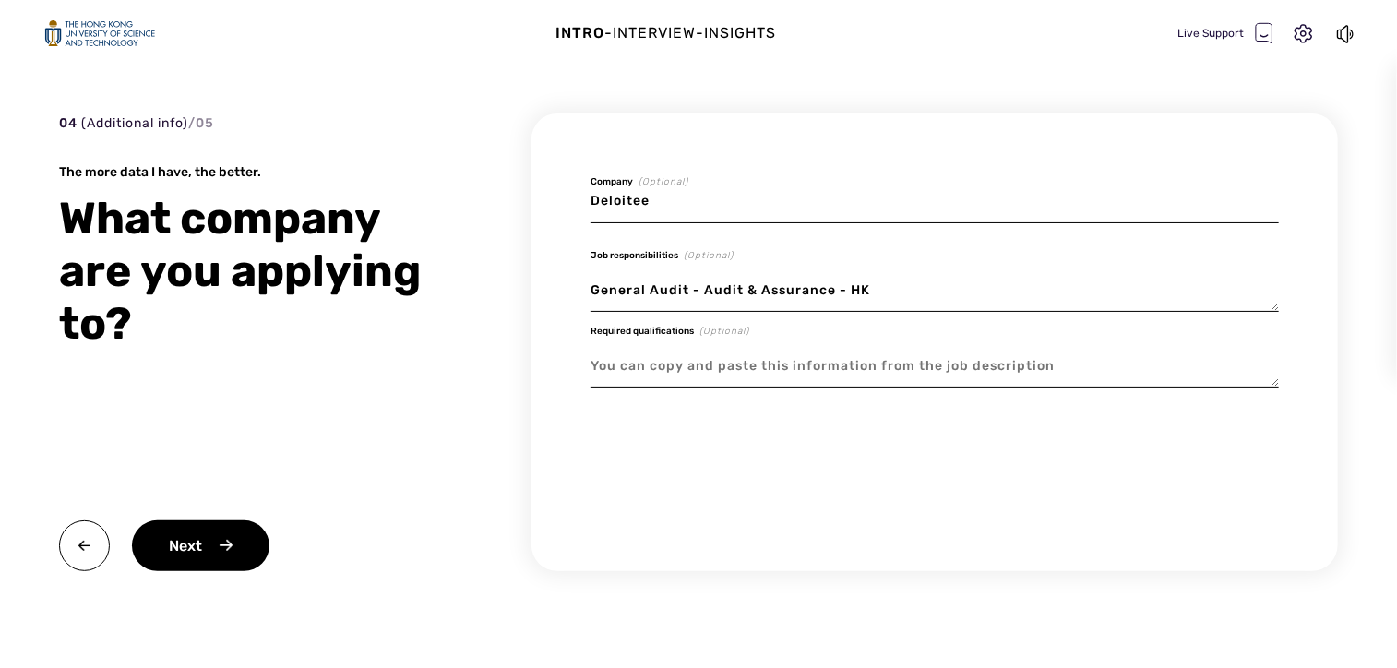
paste textarea "• Bachelor degree or above in any disciplines, with accounting, finance, comput…"
type textarea "x"
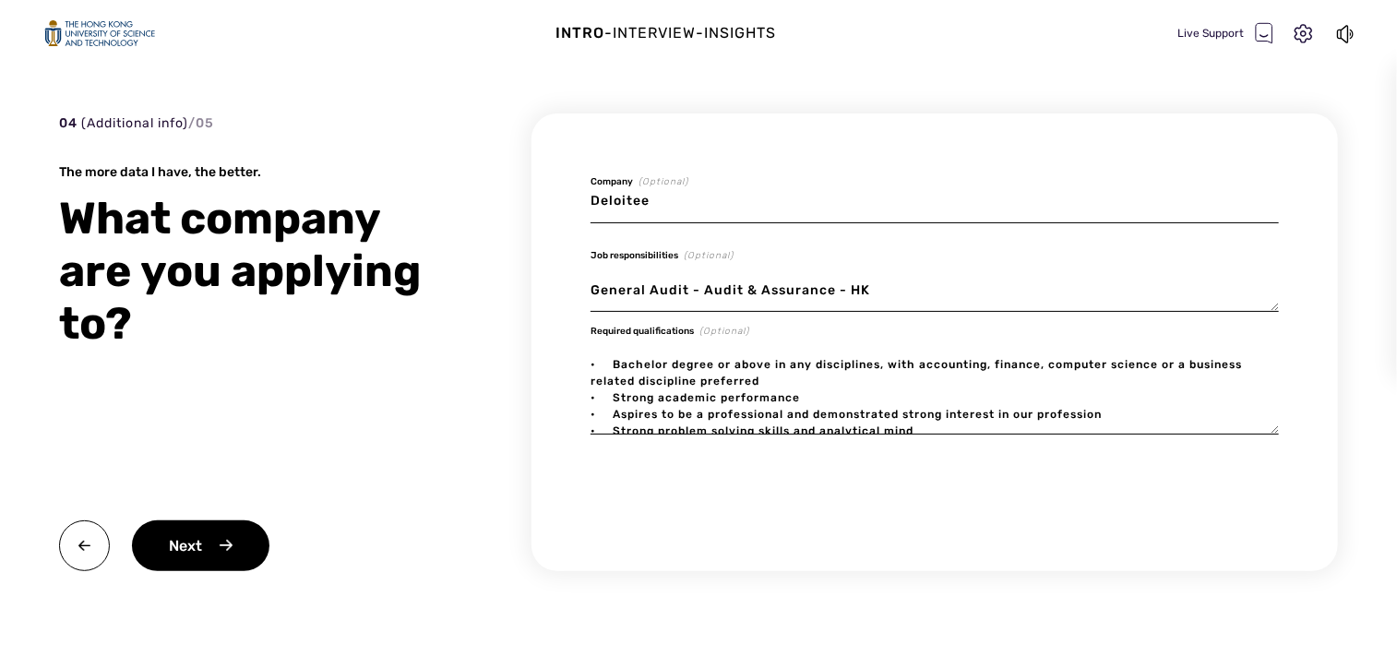
scroll to position [70, 0]
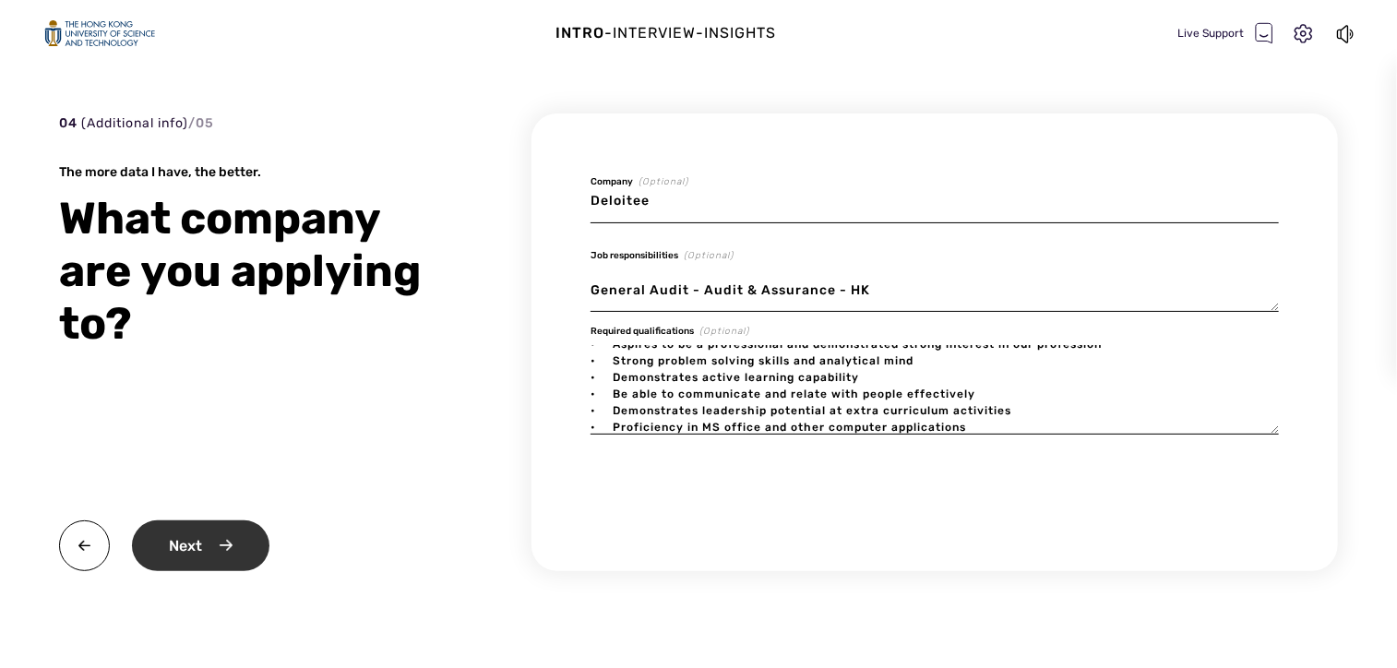
type textarea "• Bachelor degree or above in any disciplines, with accounting, finance, comput…"
click at [256, 541] on div "Next" at bounding box center [200, 545] width 137 height 51
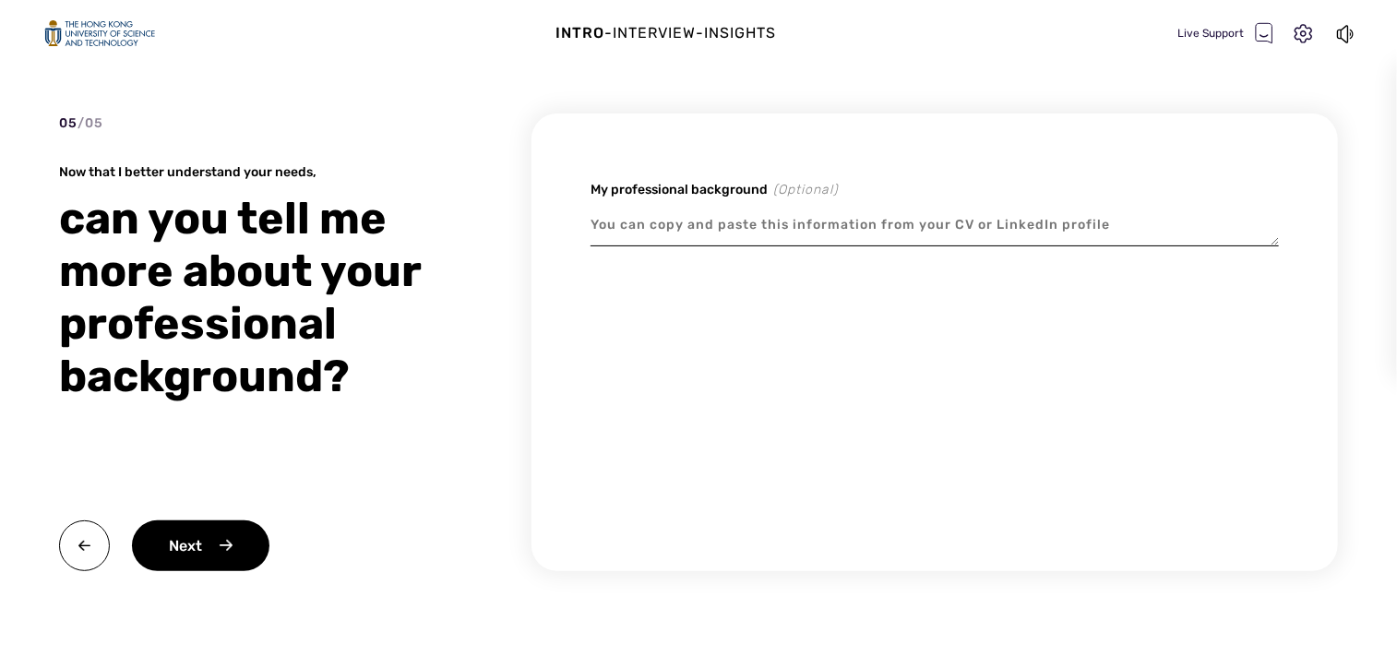
click at [866, 225] on textarea at bounding box center [934, 225] width 688 height 42
click at [807, 224] on textarea at bounding box center [934, 225] width 688 height 42
paste textarea "LOREMIPSU DOL SITA CONS ADIPISCING EL SEDDOEI & TEMPORINCI Utla Etdo Magnaa en …"
type textarea "x"
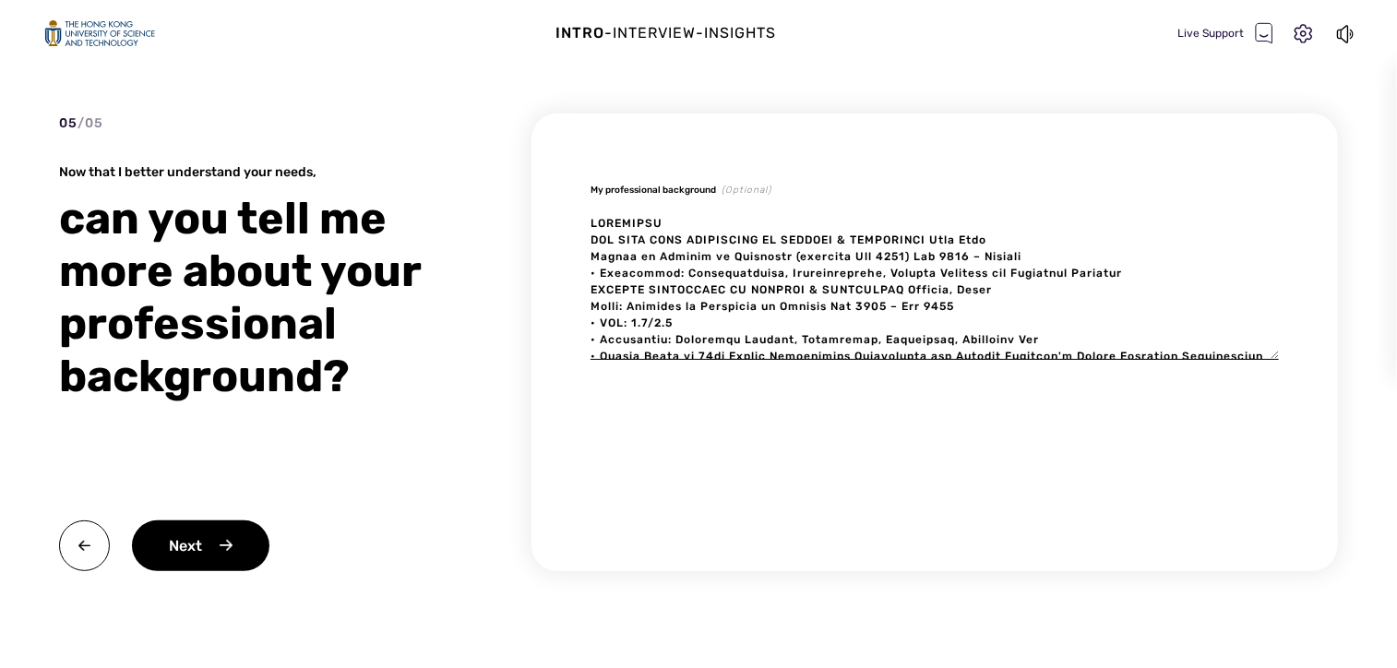
scroll to position [568, 0]
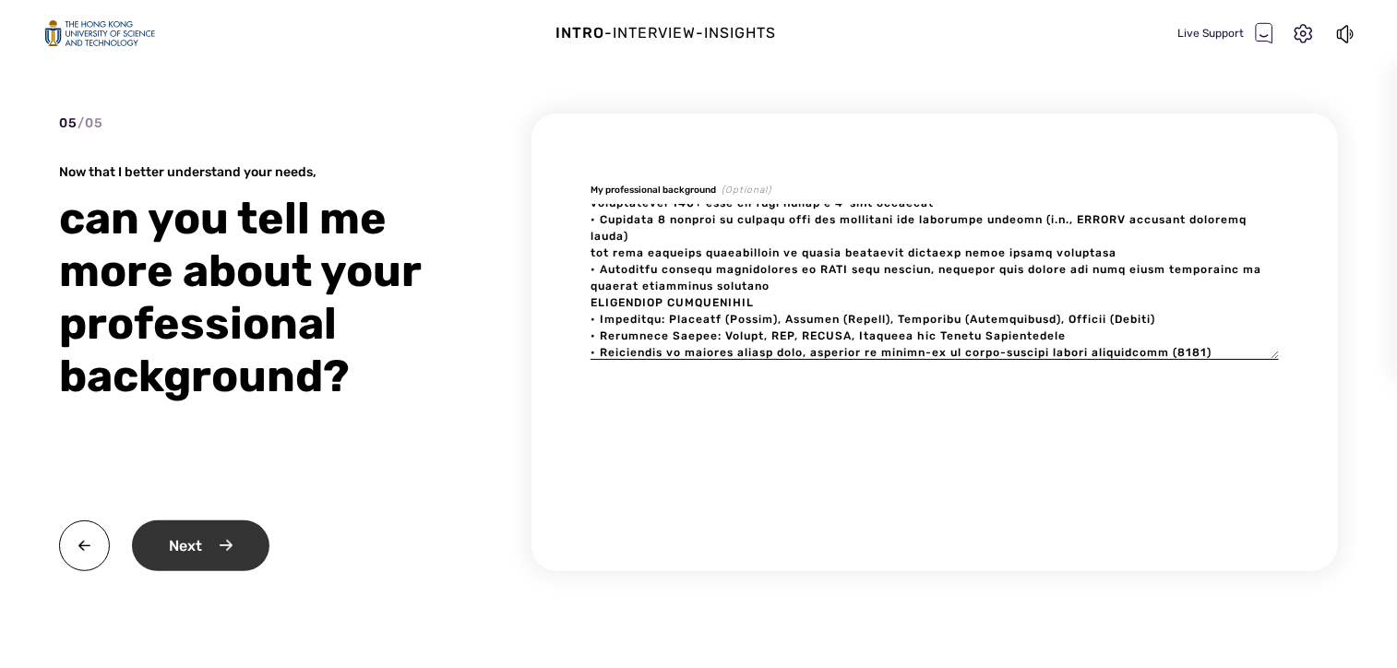
type textarea "LOREMIPSU DOL SITA CONS ADIPISCING EL SEDDOEI & TEMPORINCI Utla Etdo Magnaa en …"
type textarea "x"
click at [210, 549] on div "Next" at bounding box center [200, 545] width 137 height 51
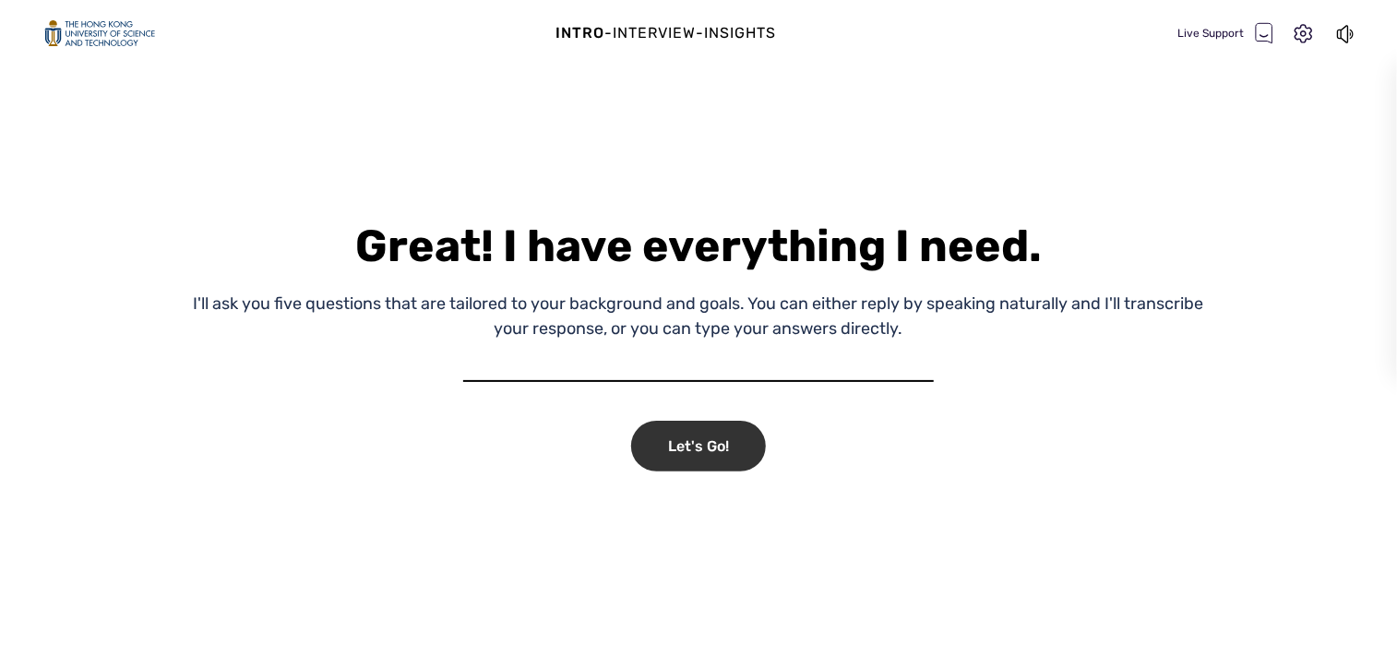
click at [706, 448] on div "Let's Go!" at bounding box center [698, 446] width 135 height 51
